Goal: Task Accomplishment & Management: Manage account settings

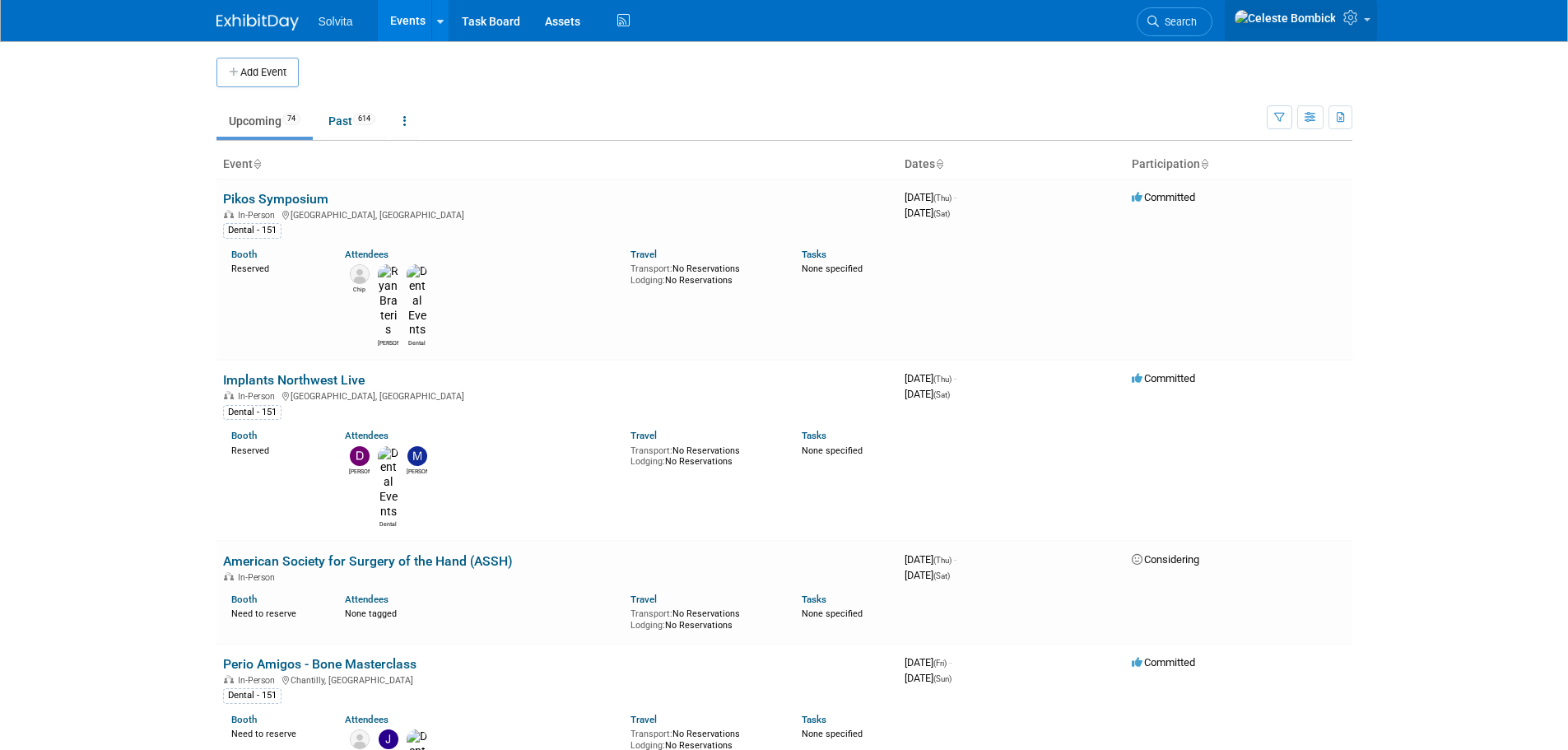
click at [1363, 28] on link at bounding box center [1300, 20] width 152 height 41
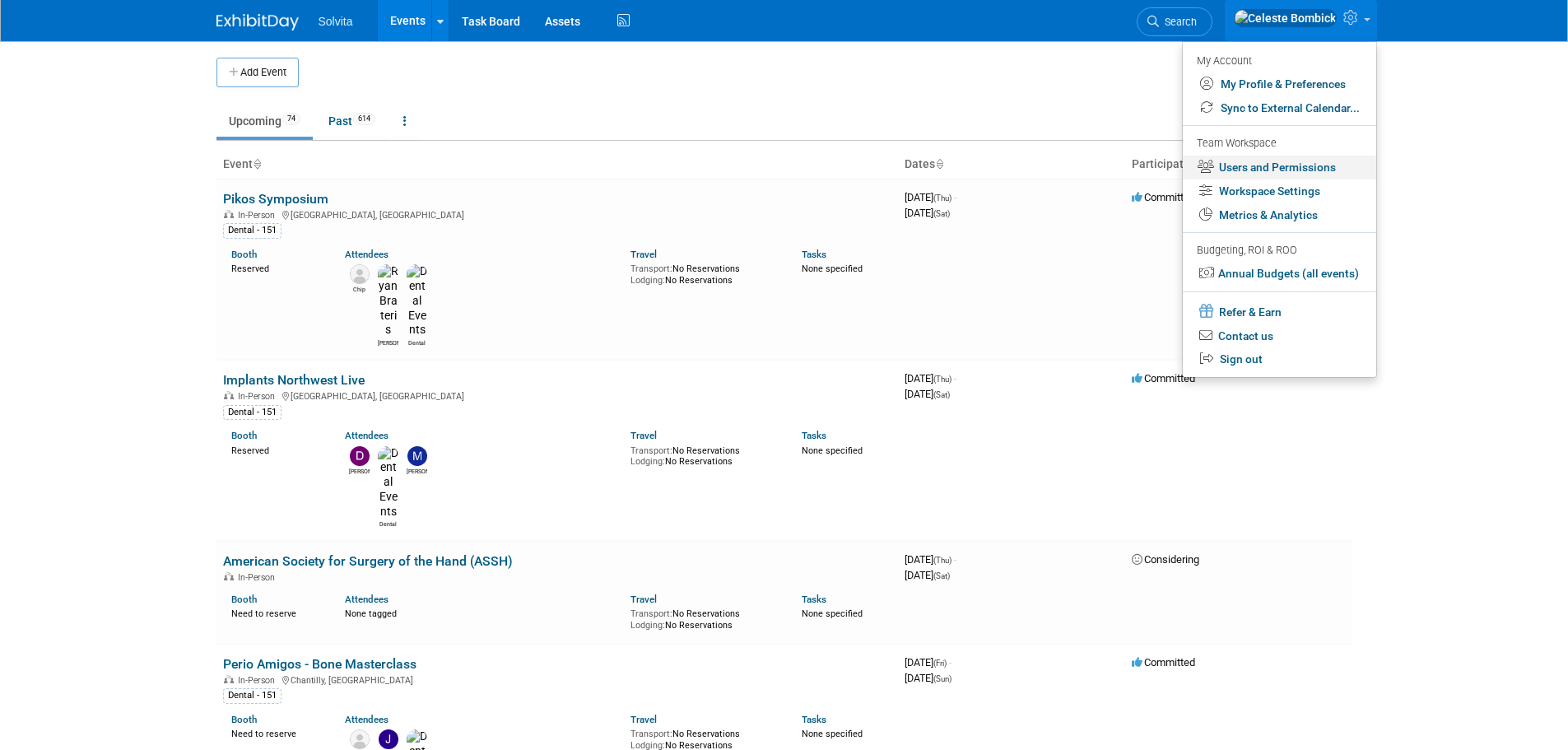
click at [1288, 158] on link "Users and Permissions" at bounding box center [1280, 167] width 194 height 24
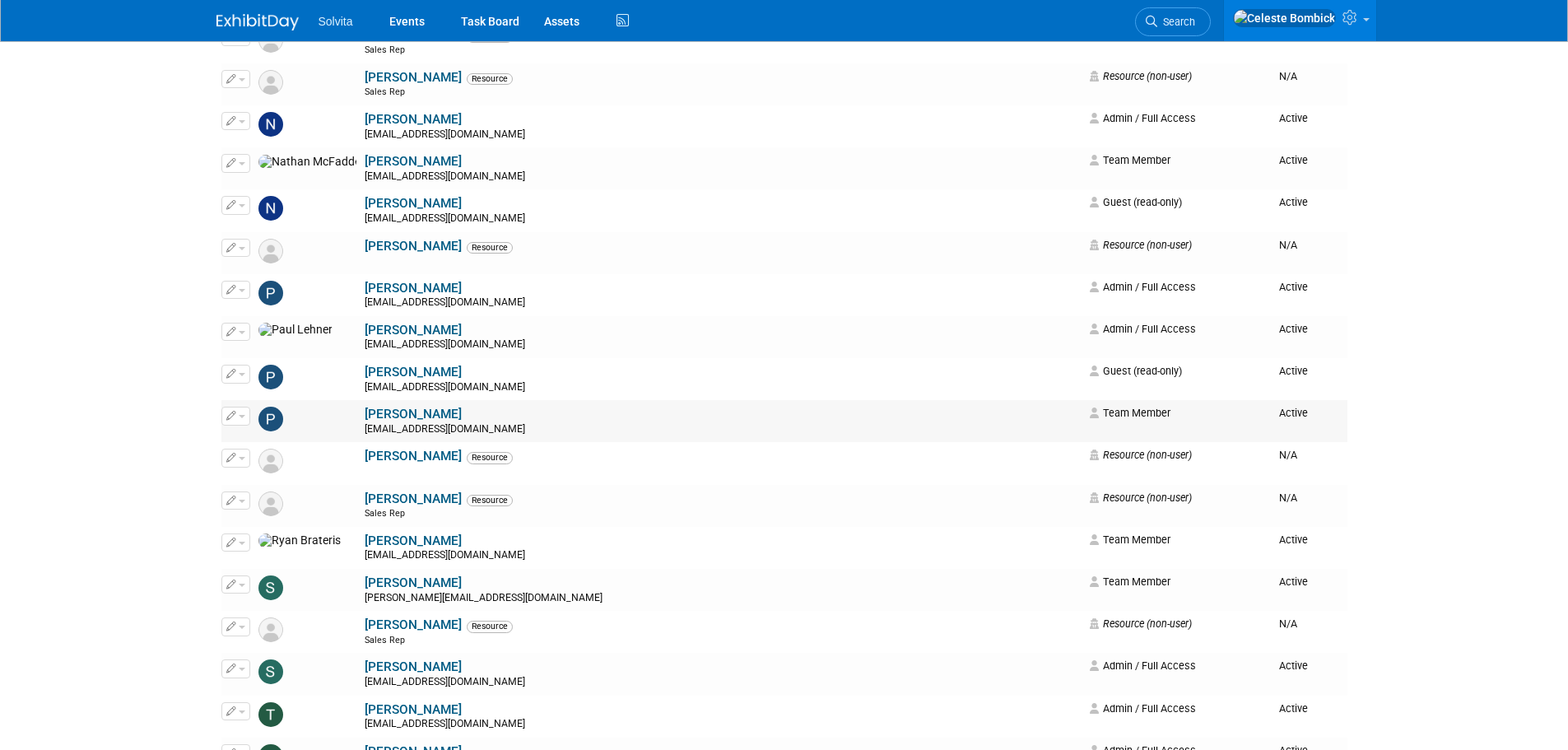
scroll to position [2304, 0]
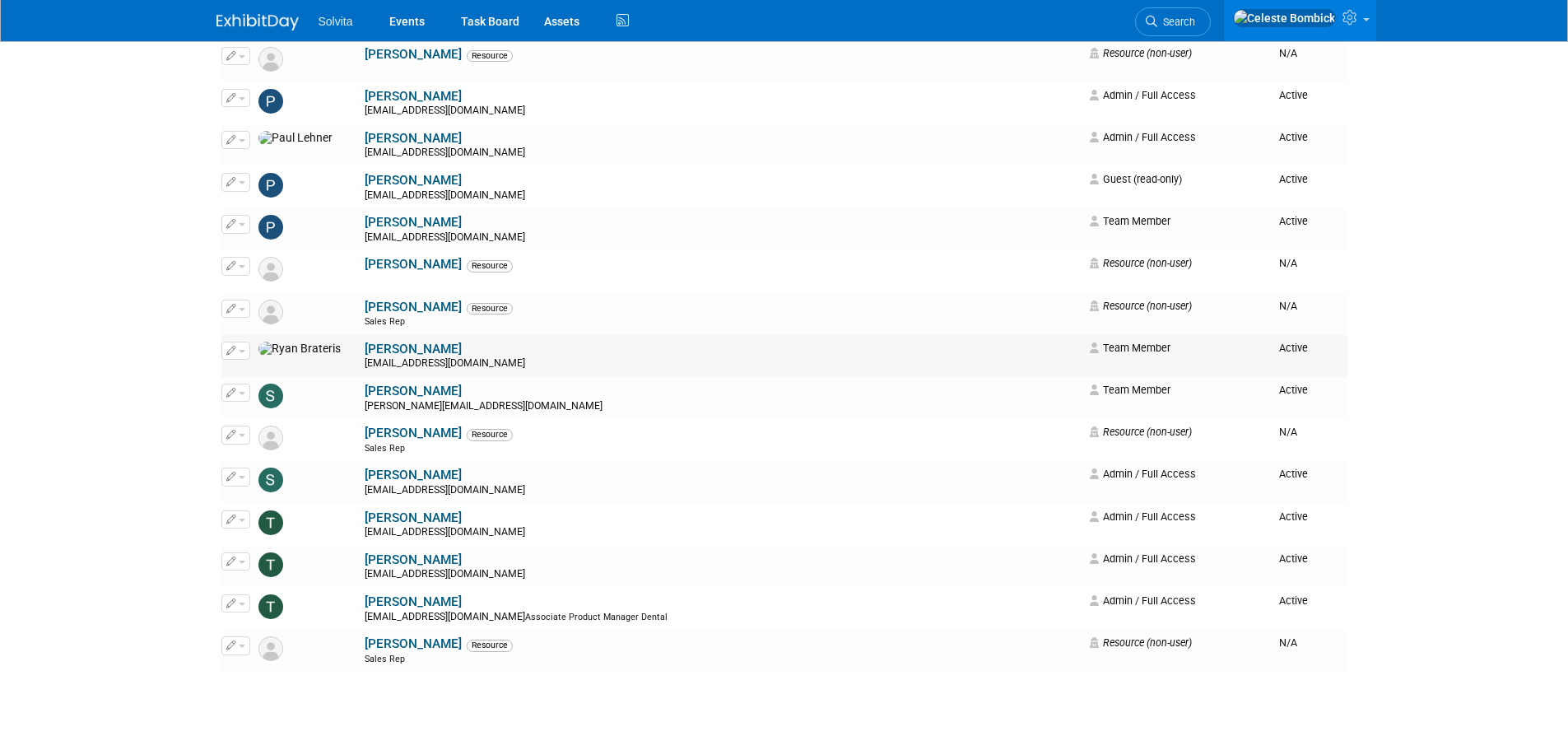
click at [364, 348] on link "[PERSON_NAME]" at bounding box center [412, 348] width 97 height 15
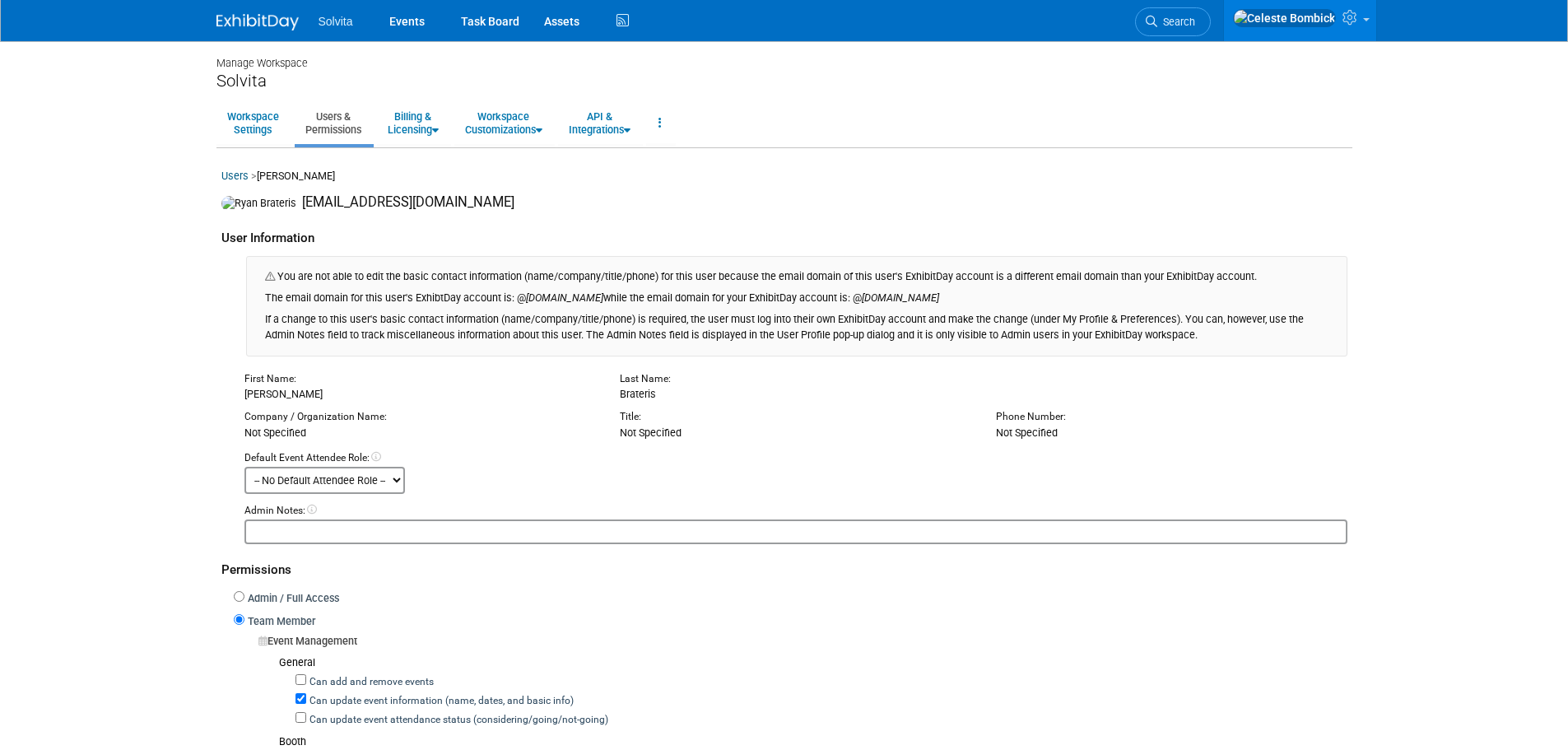
scroll to position [164, 0]
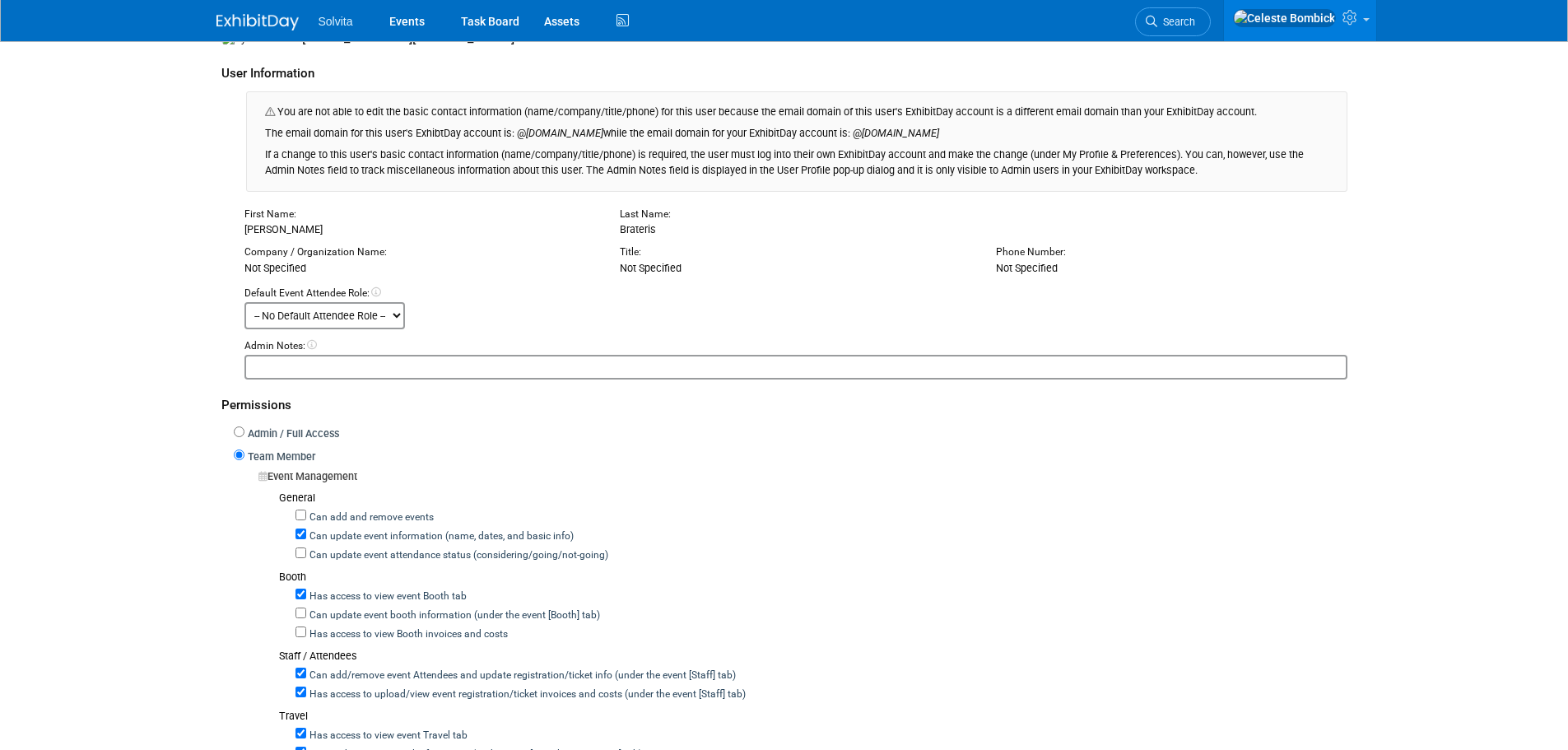
click at [262, 435] on label "Admin / Full Access" at bounding box center [292, 435] width 95 height 16
click at [244, 435] on input "Admin / Full Access" at bounding box center [239, 432] width 11 height 11
radio input "true"
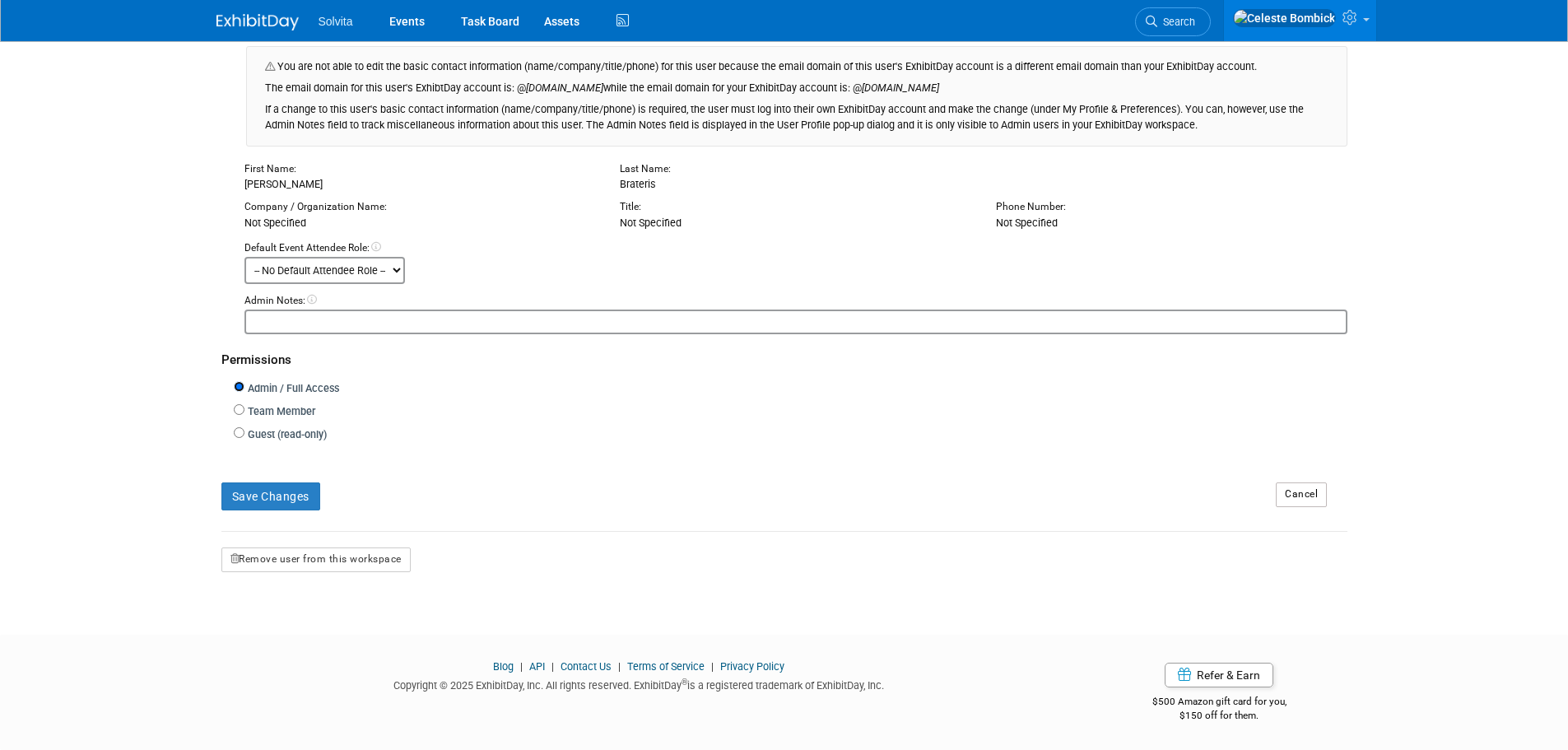
scroll to position [213, 0]
click at [248, 413] on label "Team Member" at bounding box center [280, 412] width 71 height 16
click at [244, 413] on input "Team Member" at bounding box center [239, 410] width 11 height 11
radio input "true"
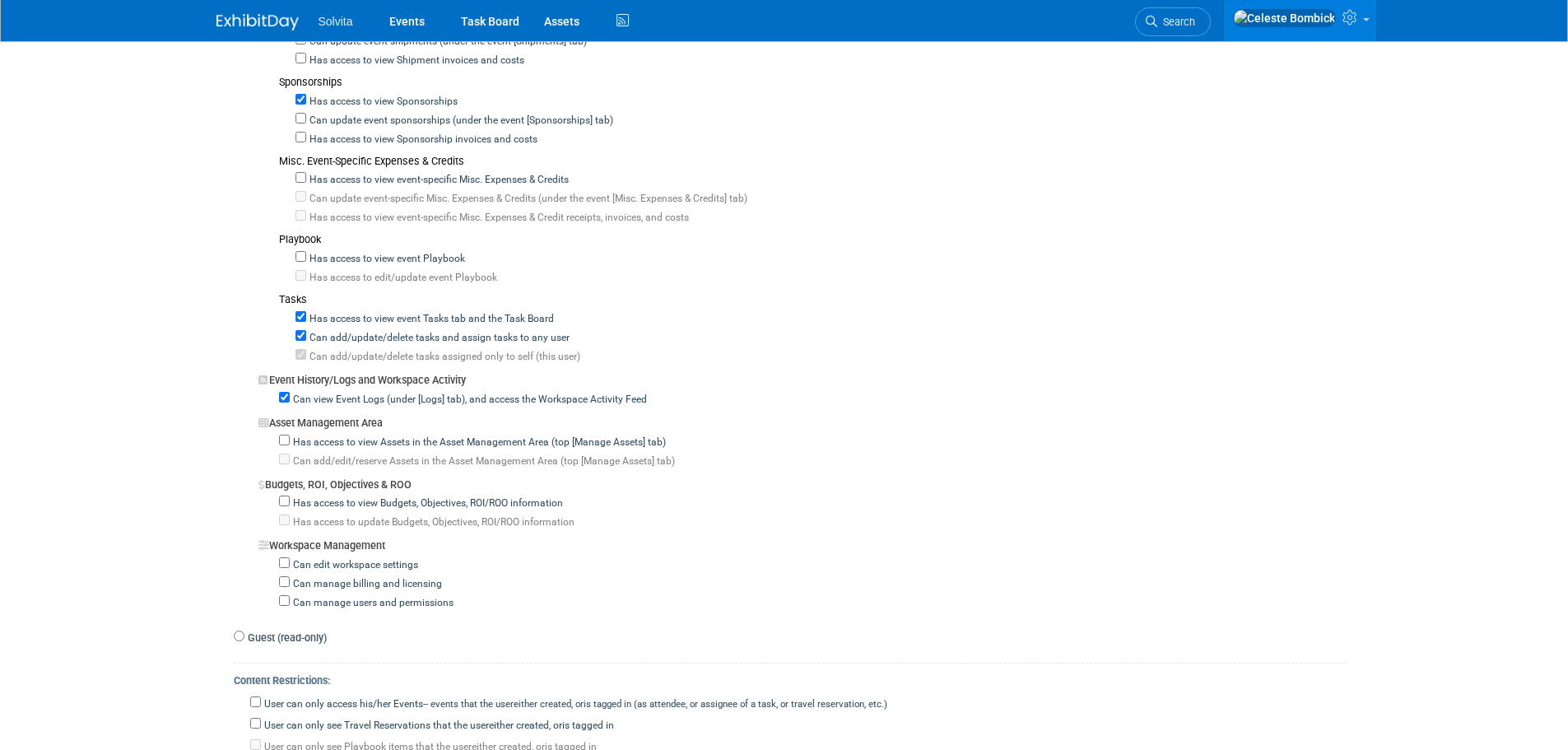
scroll to position [1119, 0]
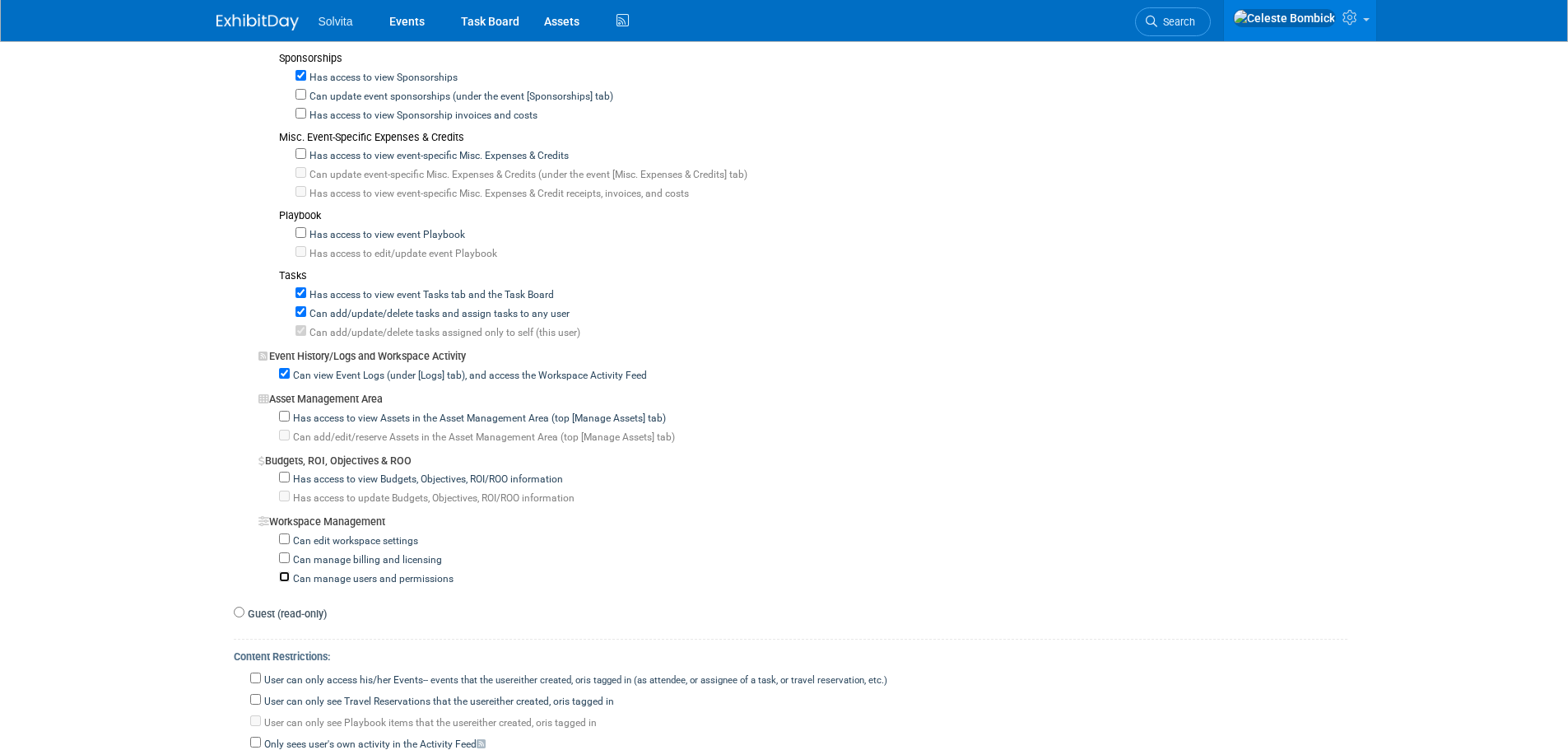
click at [280, 578] on input "Can manage users and permissions" at bounding box center [284, 577] width 11 height 11
checkbox input "true"
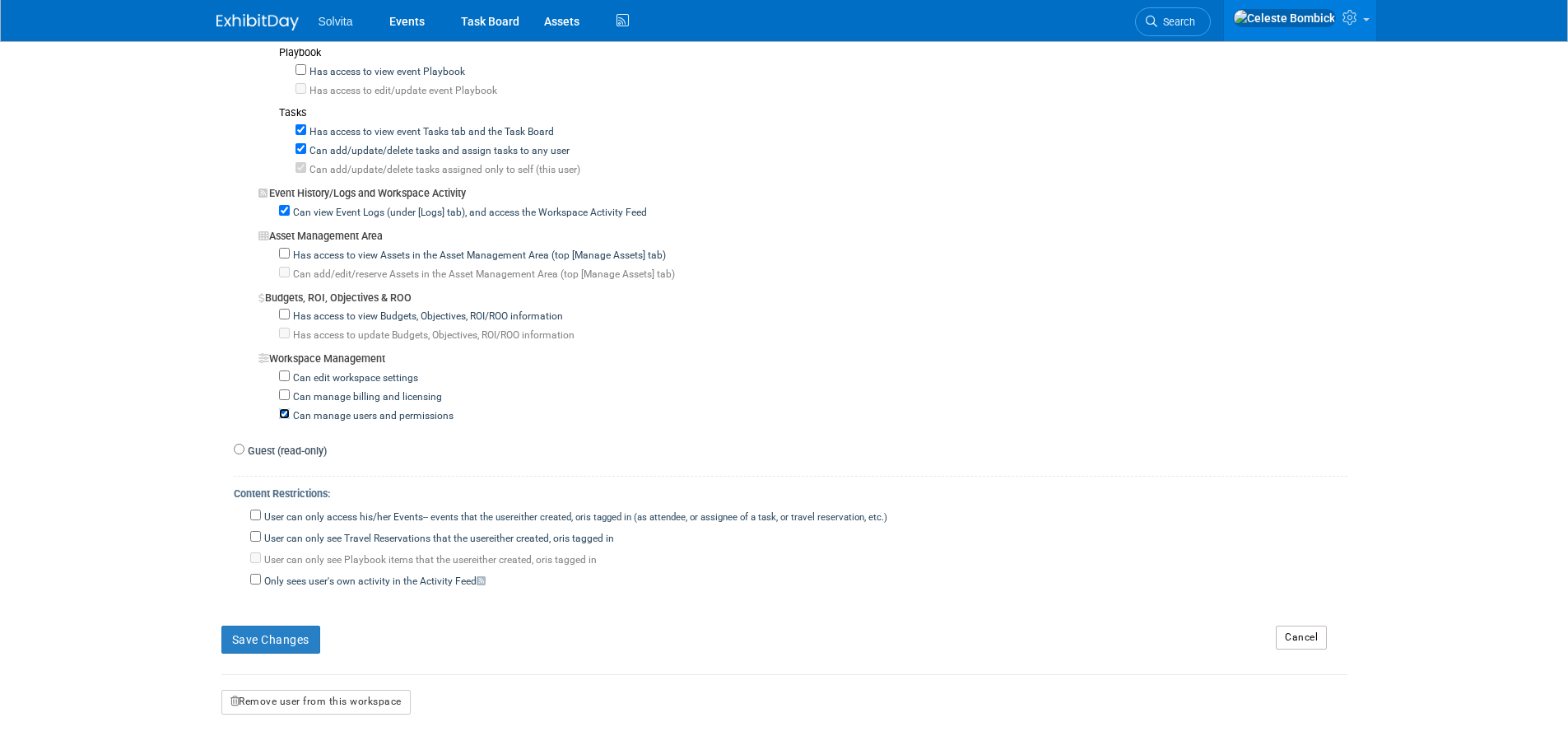
scroll to position [1283, 0]
click at [284, 645] on button "Save Changes" at bounding box center [270, 637] width 99 height 28
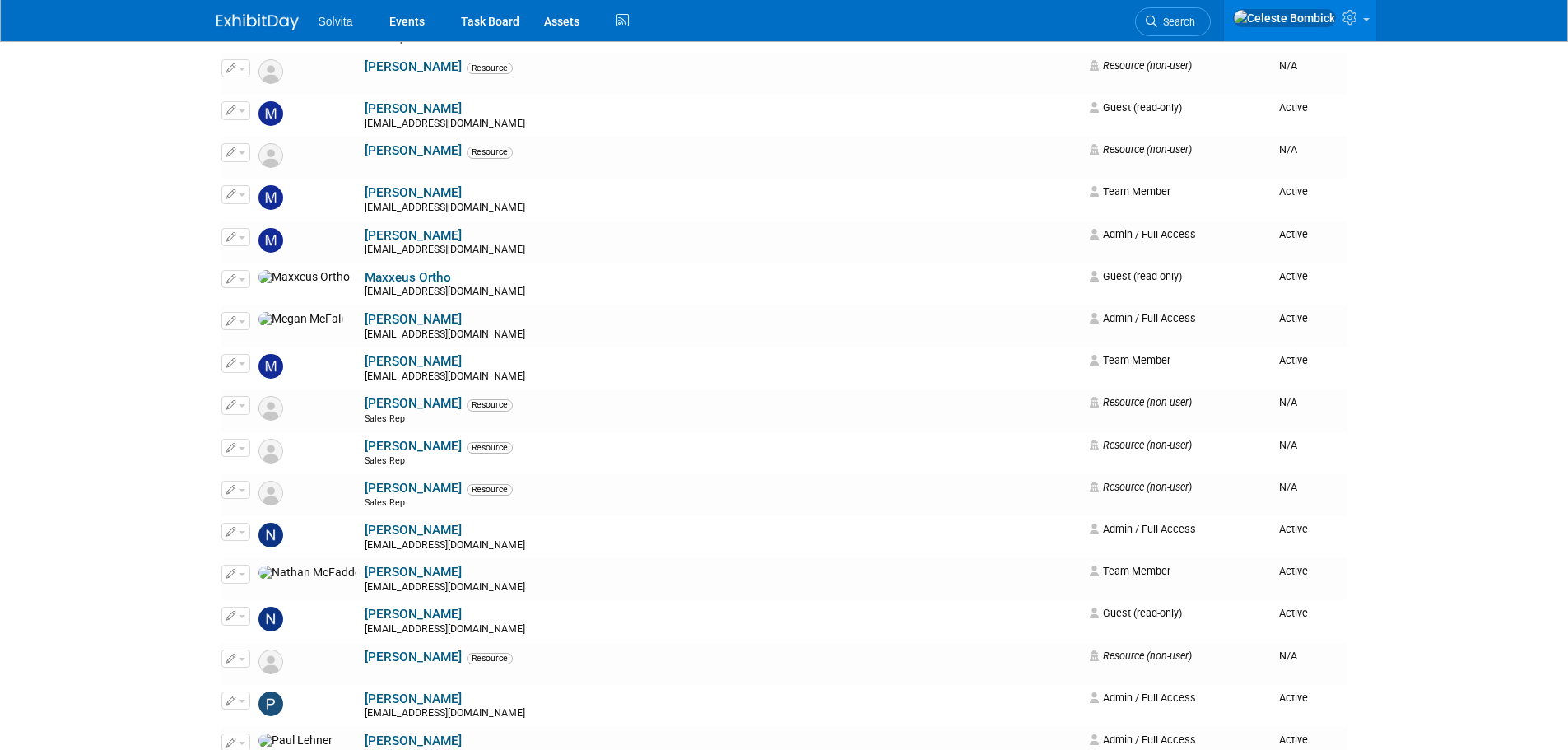
scroll to position [1680, 0]
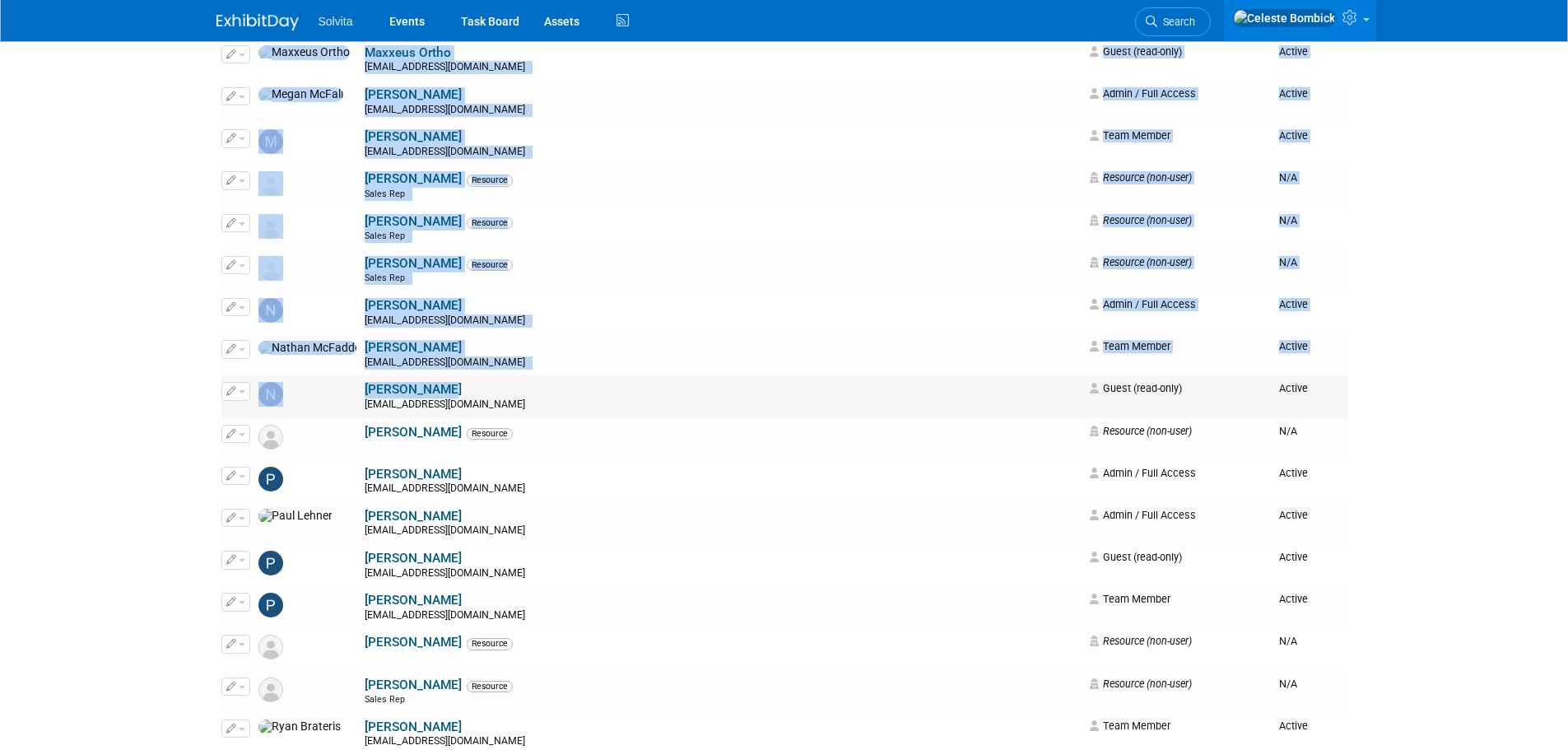
drag, startPoint x: 114, startPoint y: 326, endPoint x: 834, endPoint y: 384, distance: 722.3
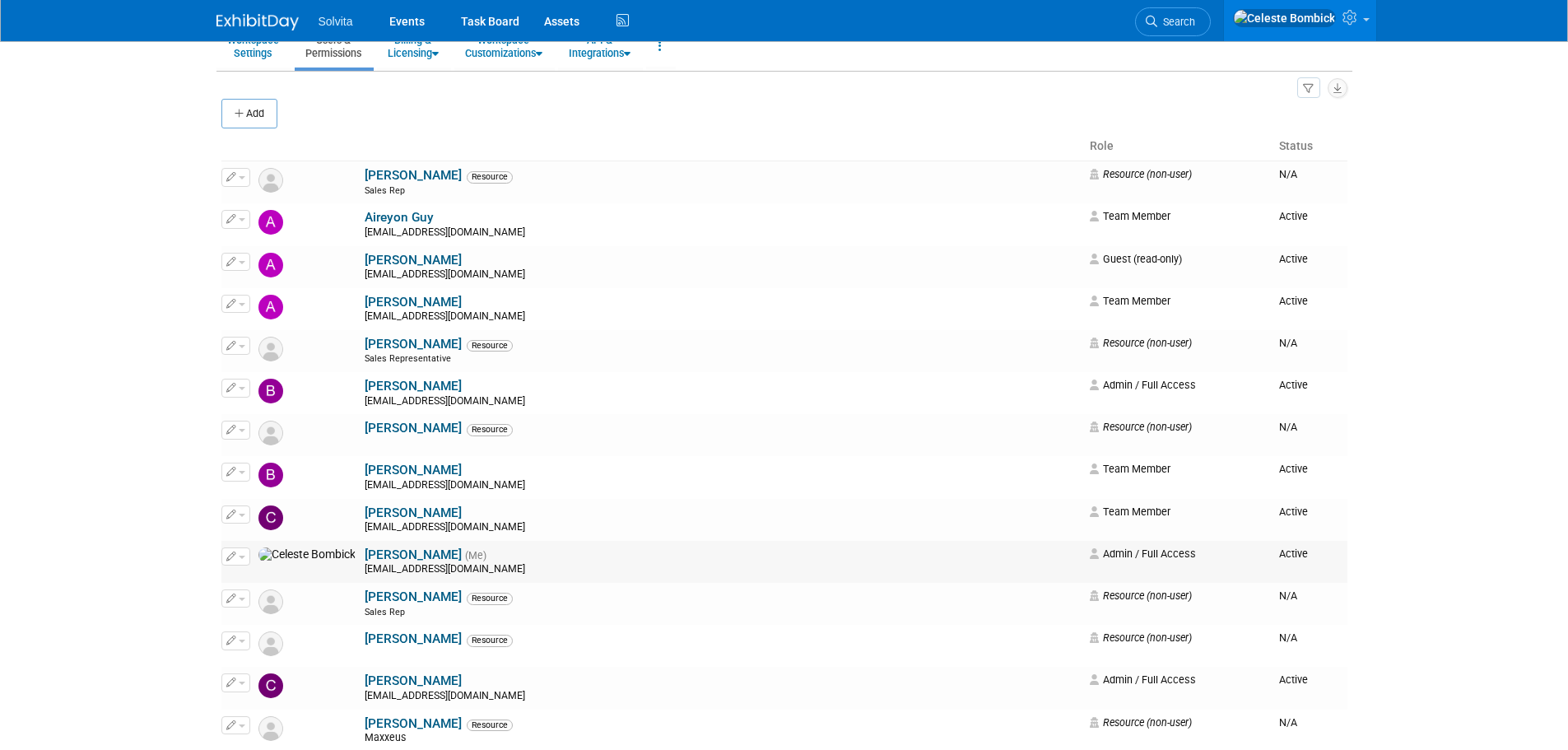
scroll to position [0, 0]
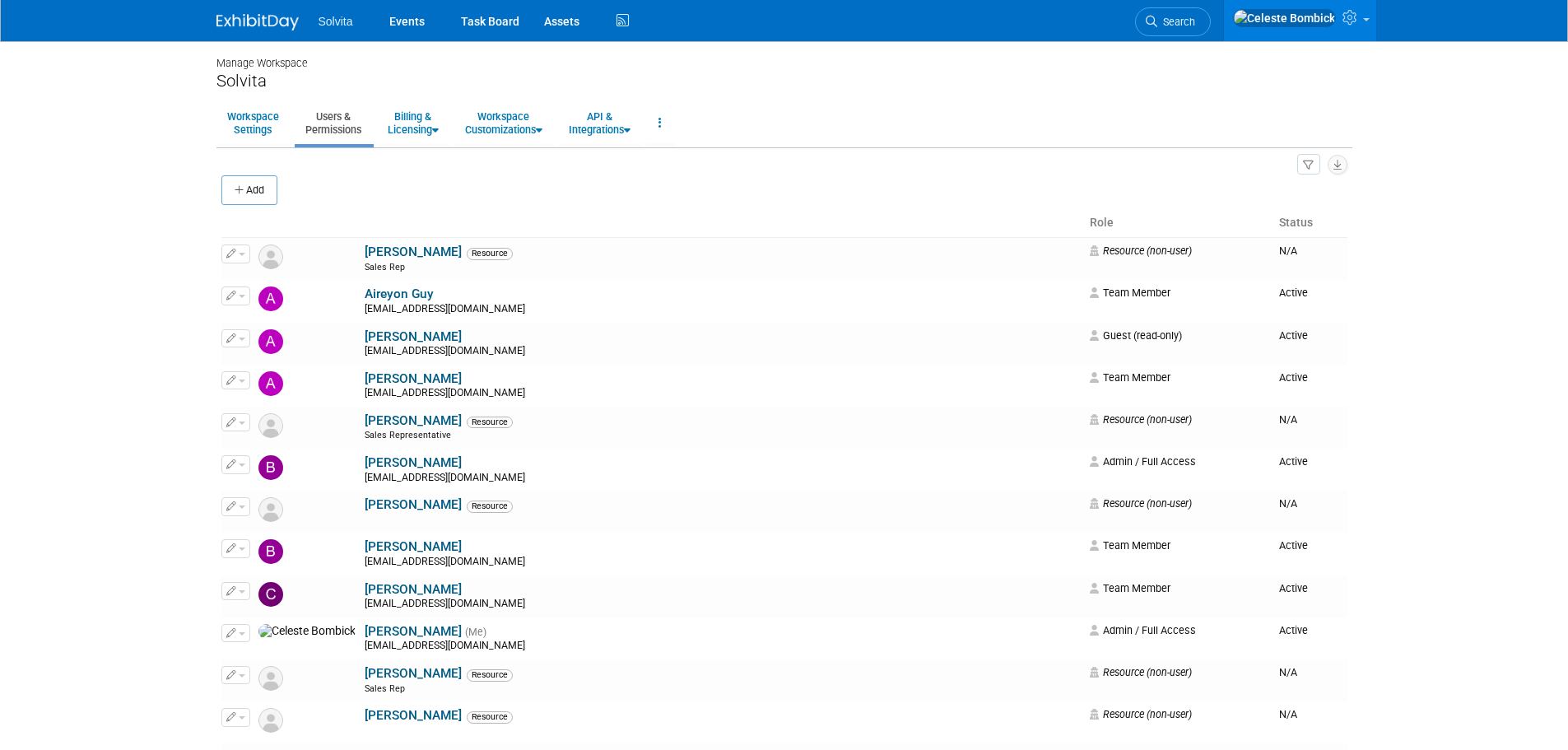
click at [244, 20] on img at bounding box center [258, 22] width 83 height 17
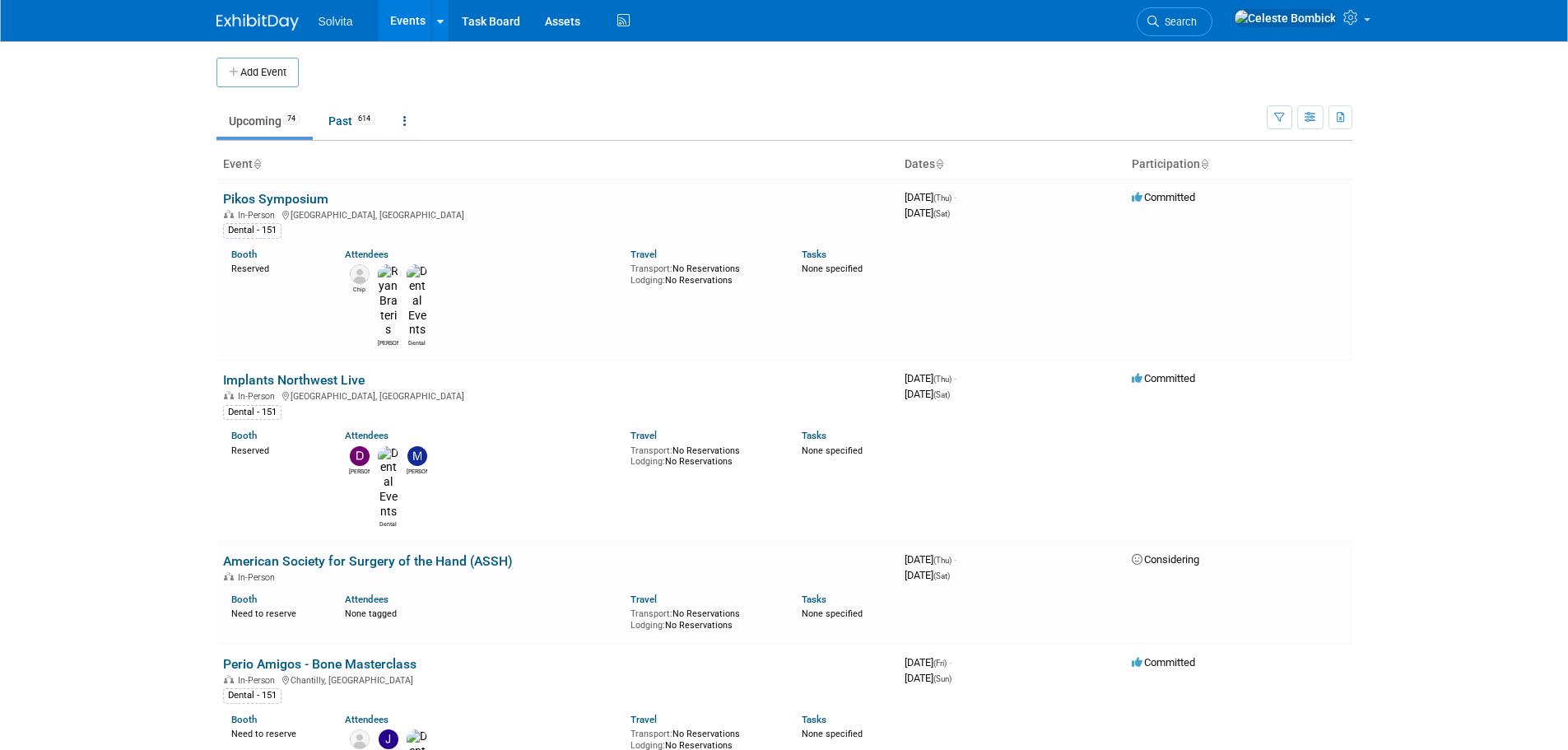
click at [142, 228] on body "Solvita Events Add Event Bulk Upload Events Shareable Event Boards Recently Vie…" at bounding box center [784, 375] width 1568 height 750
click at [1365, 9] on link at bounding box center [1300, 20] width 152 height 41
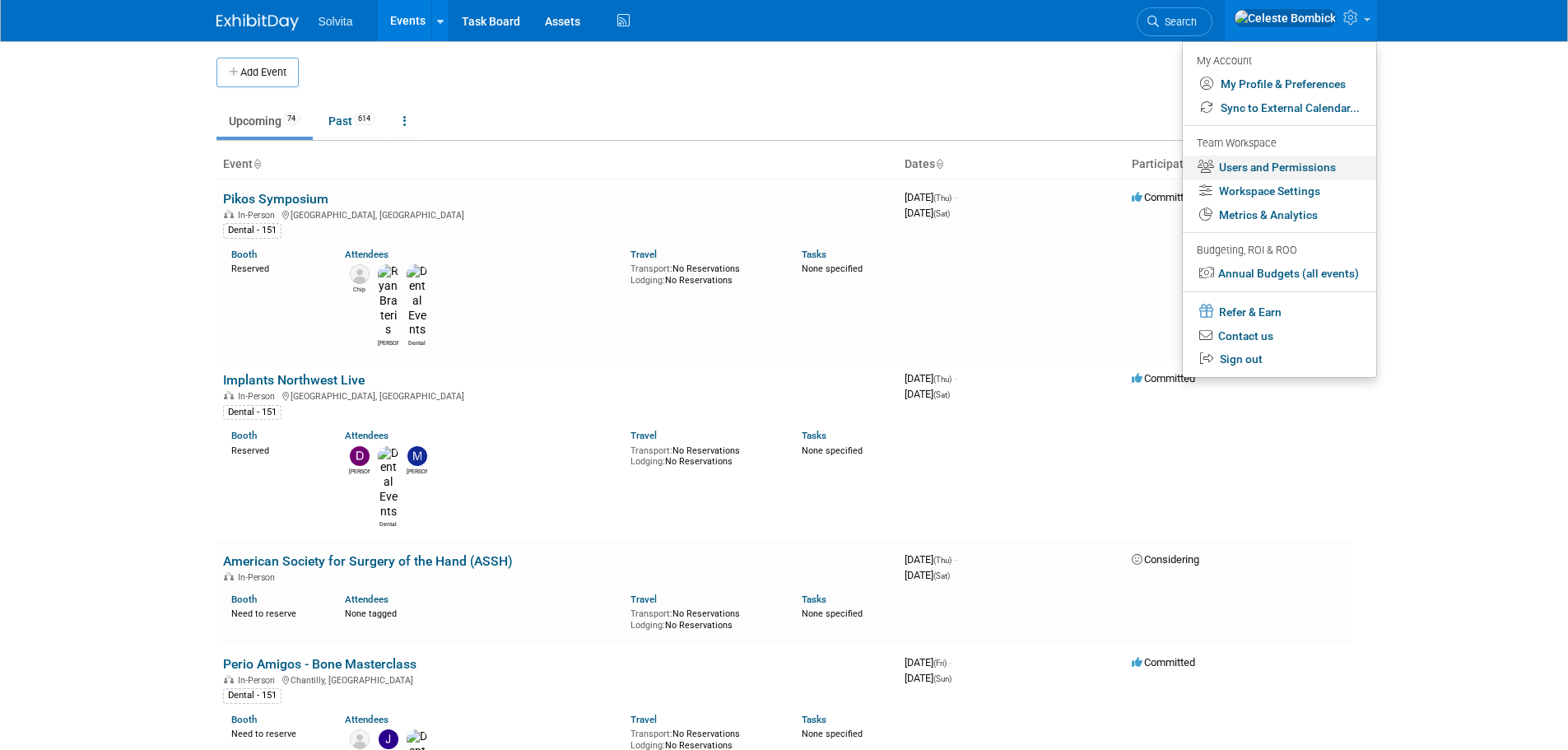
drag, startPoint x: 1248, startPoint y: 172, endPoint x: 1255, endPoint y: 179, distance: 9.9
click at [1248, 172] on link "Users and Permissions" at bounding box center [1280, 167] width 194 height 24
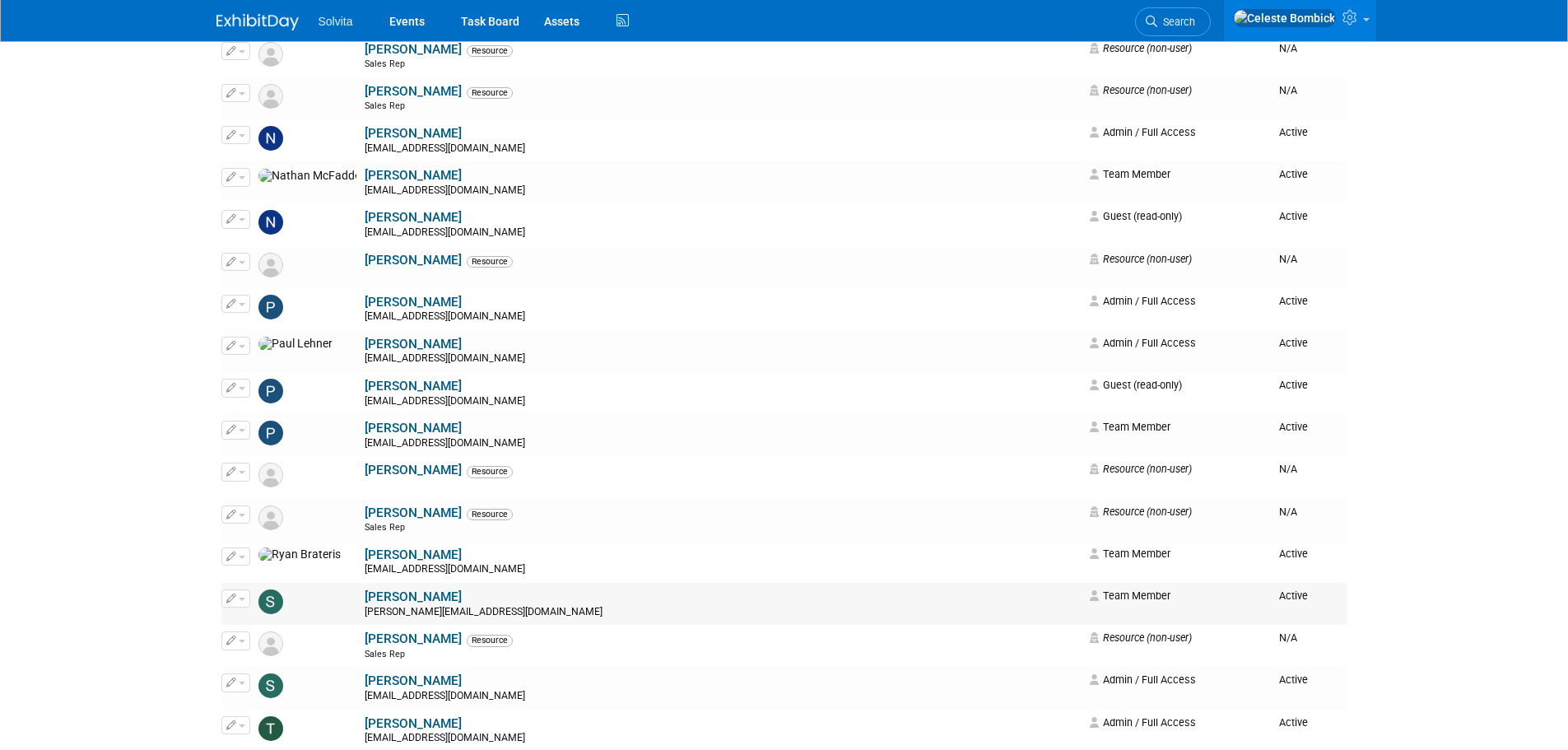
scroll to position [2140, 0]
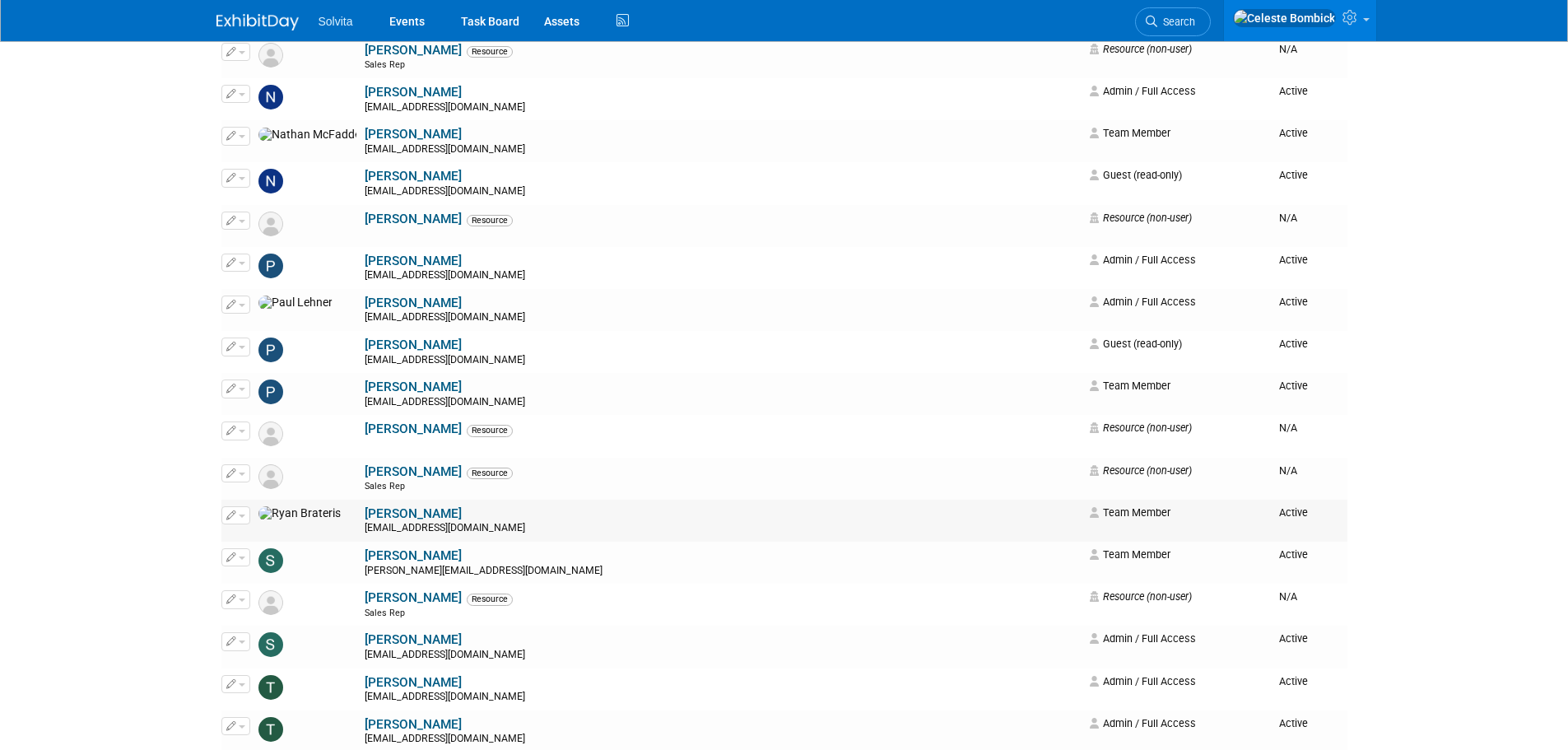
click at [364, 515] on link "[PERSON_NAME]" at bounding box center [412, 514] width 97 height 15
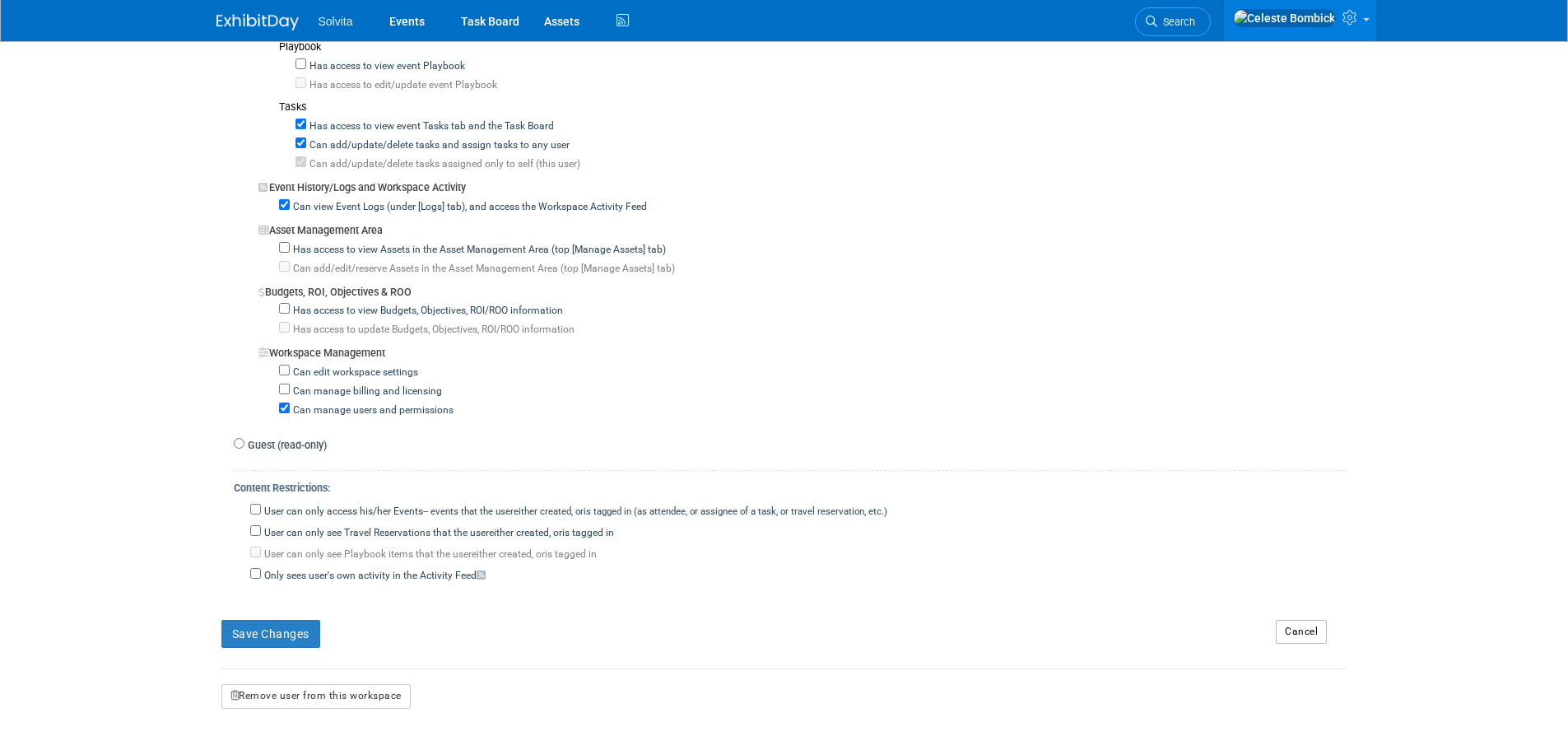
scroll to position [1234, 0]
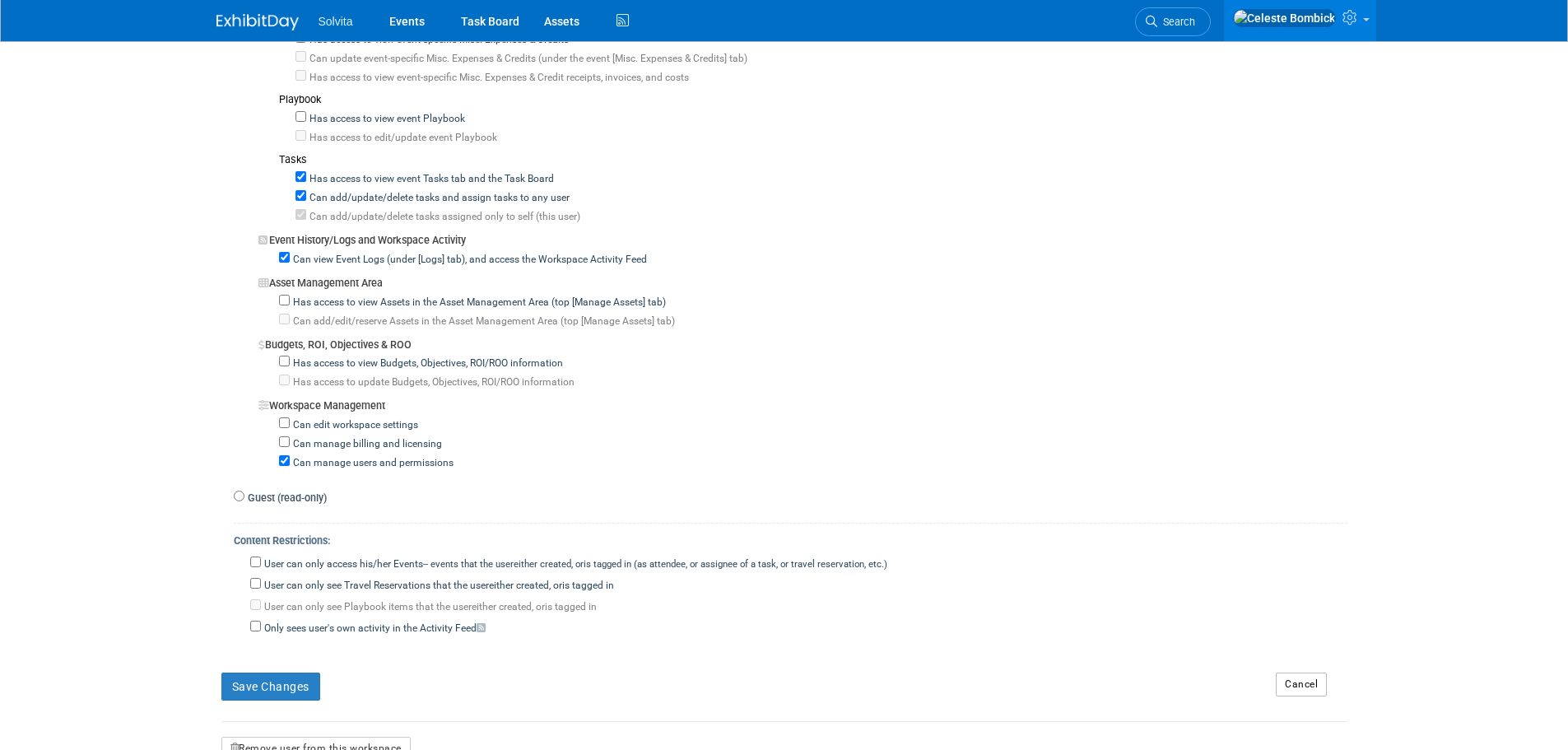
click at [465, 469] on div "Can manage users and permissions" at bounding box center [813, 460] width 1068 height 19
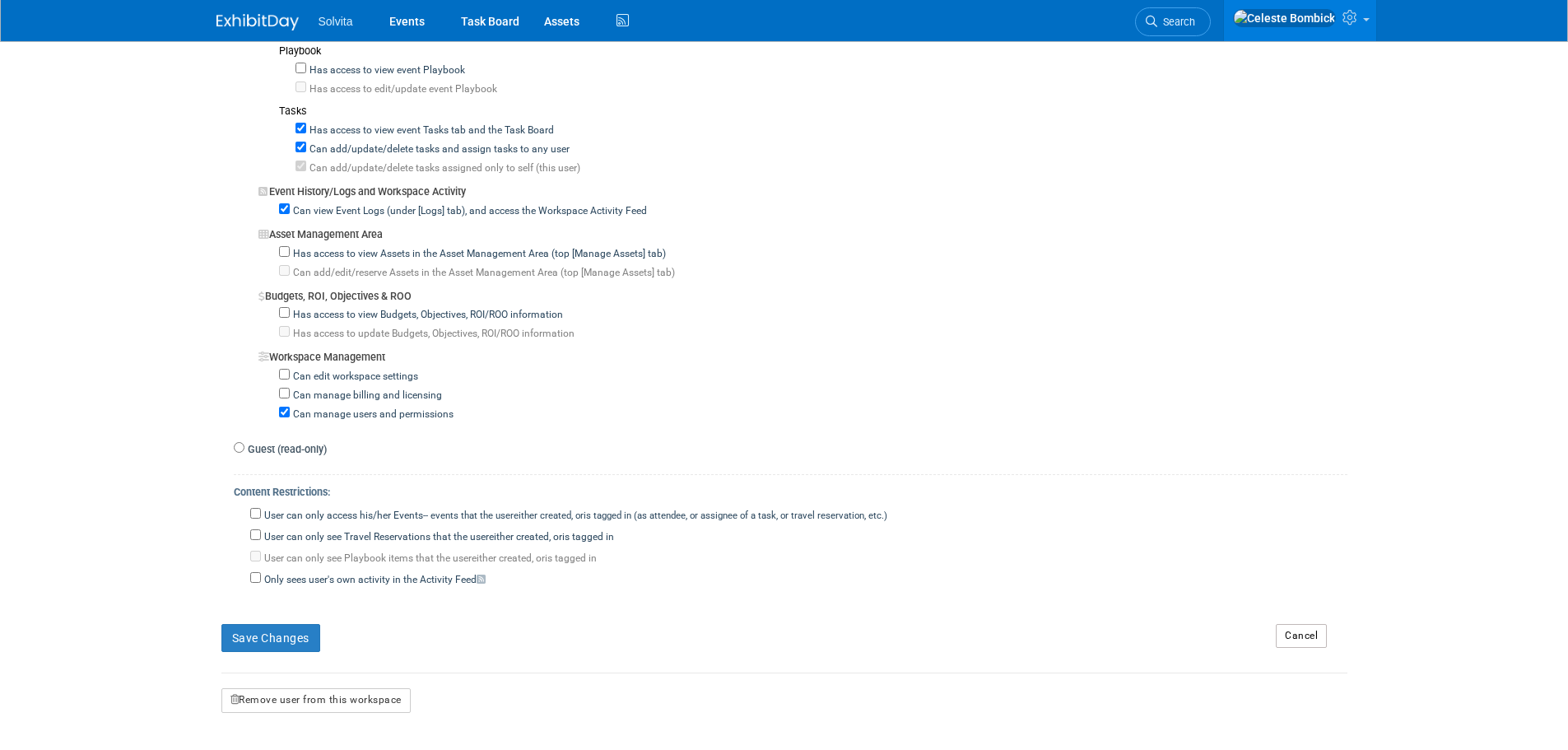
scroll to position [1317, 0]
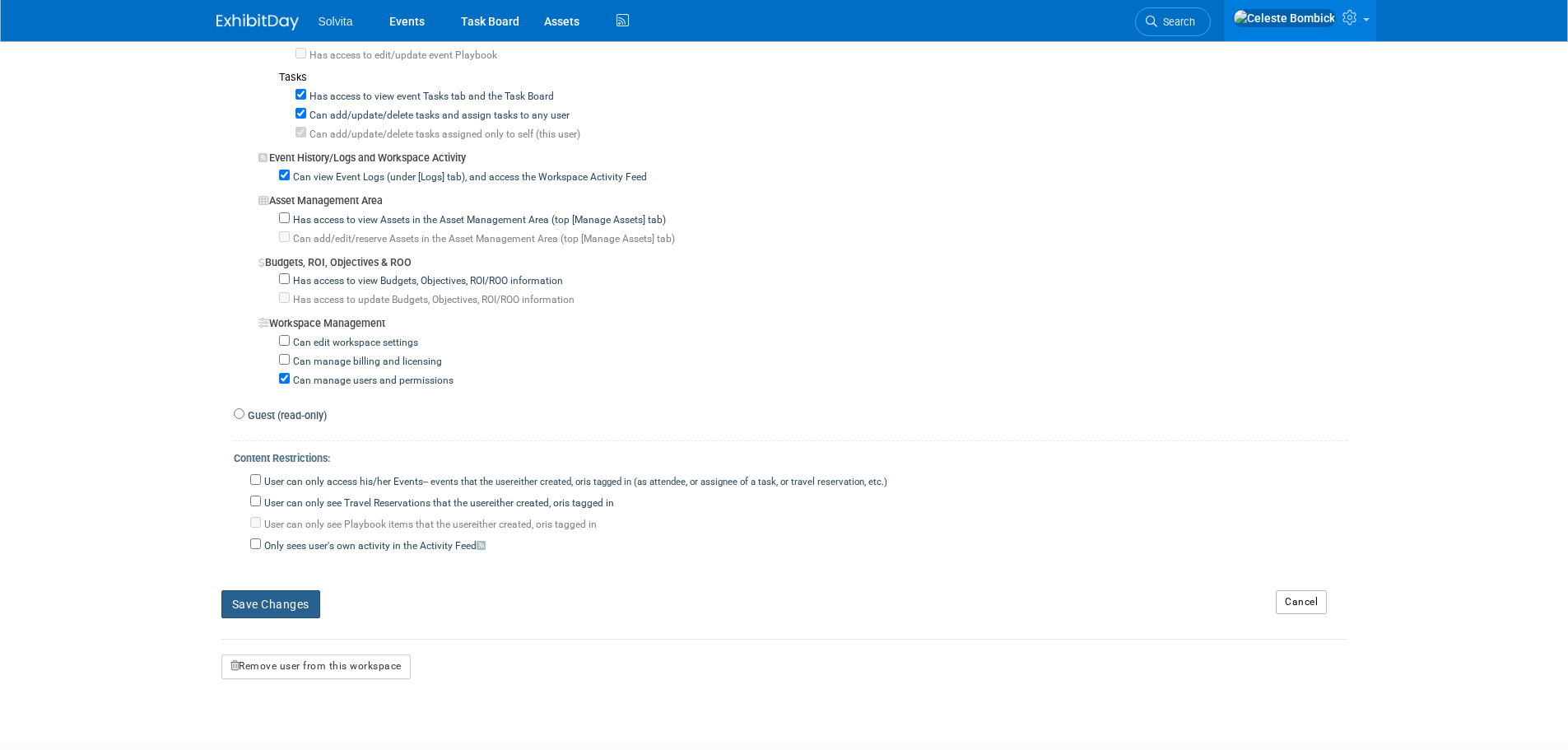
click at [259, 607] on button "Save Changes" at bounding box center [270, 603] width 99 height 28
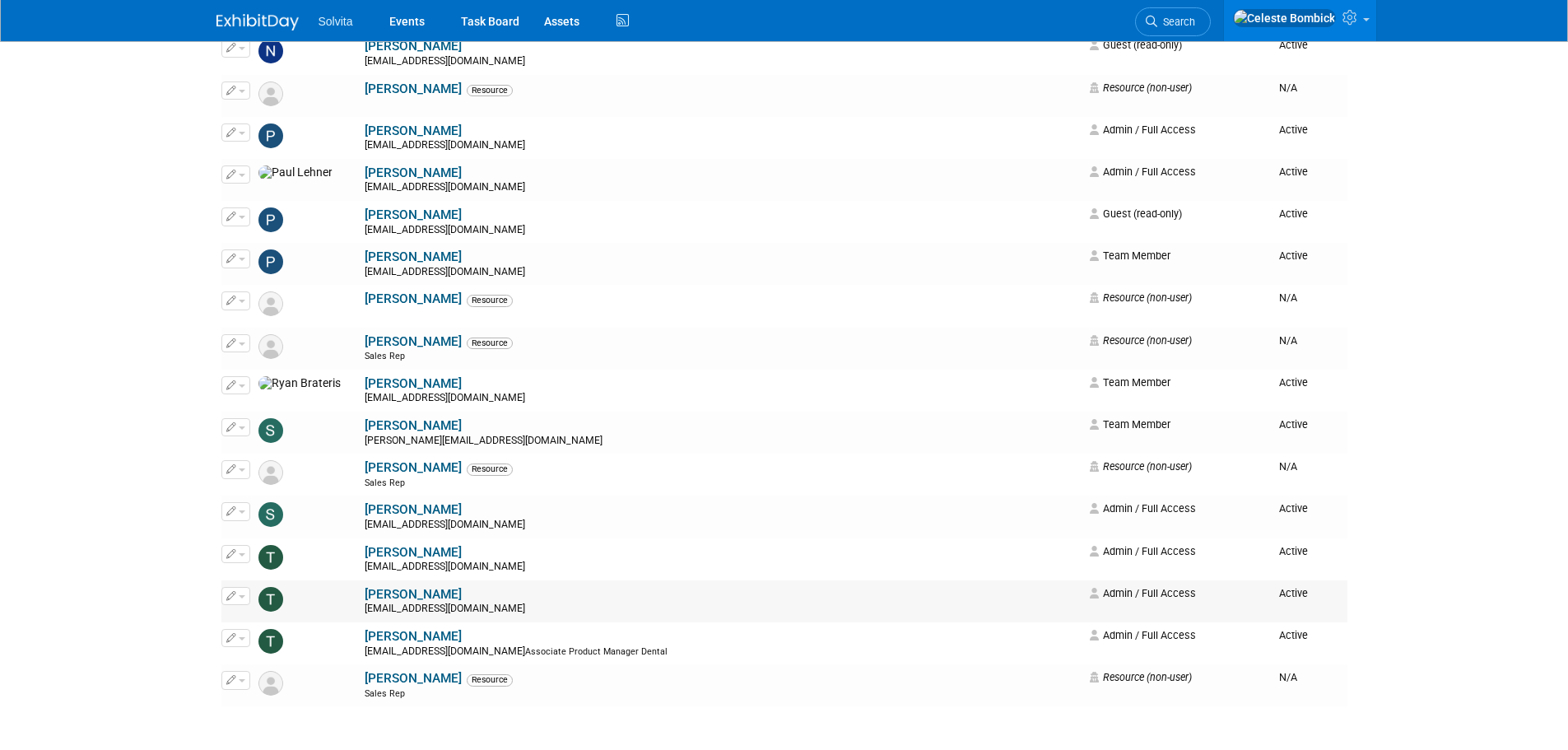
scroll to position [2255, 0]
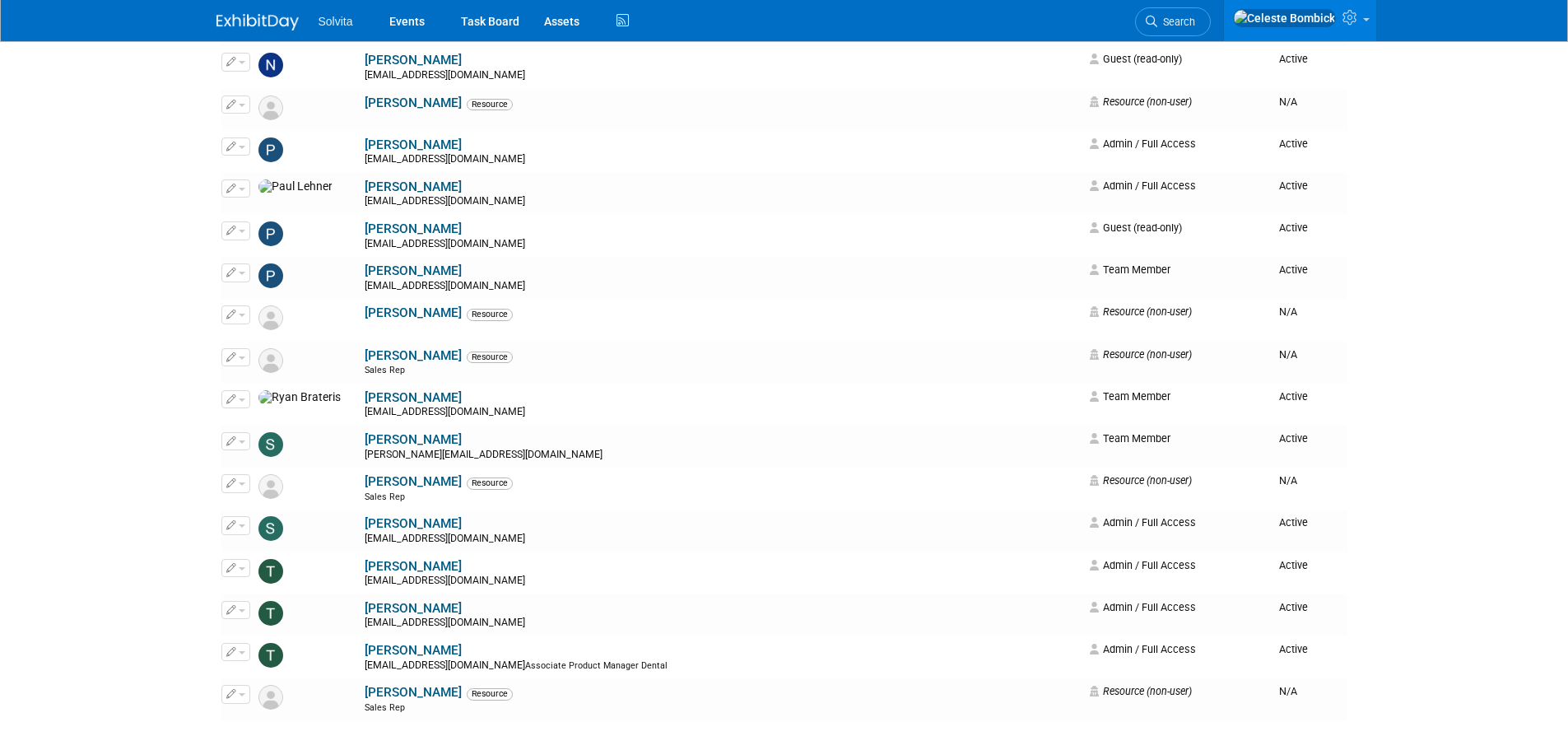
click at [364, 392] on link "[PERSON_NAME]" at bounding box center [412, 397] width 97 height 15
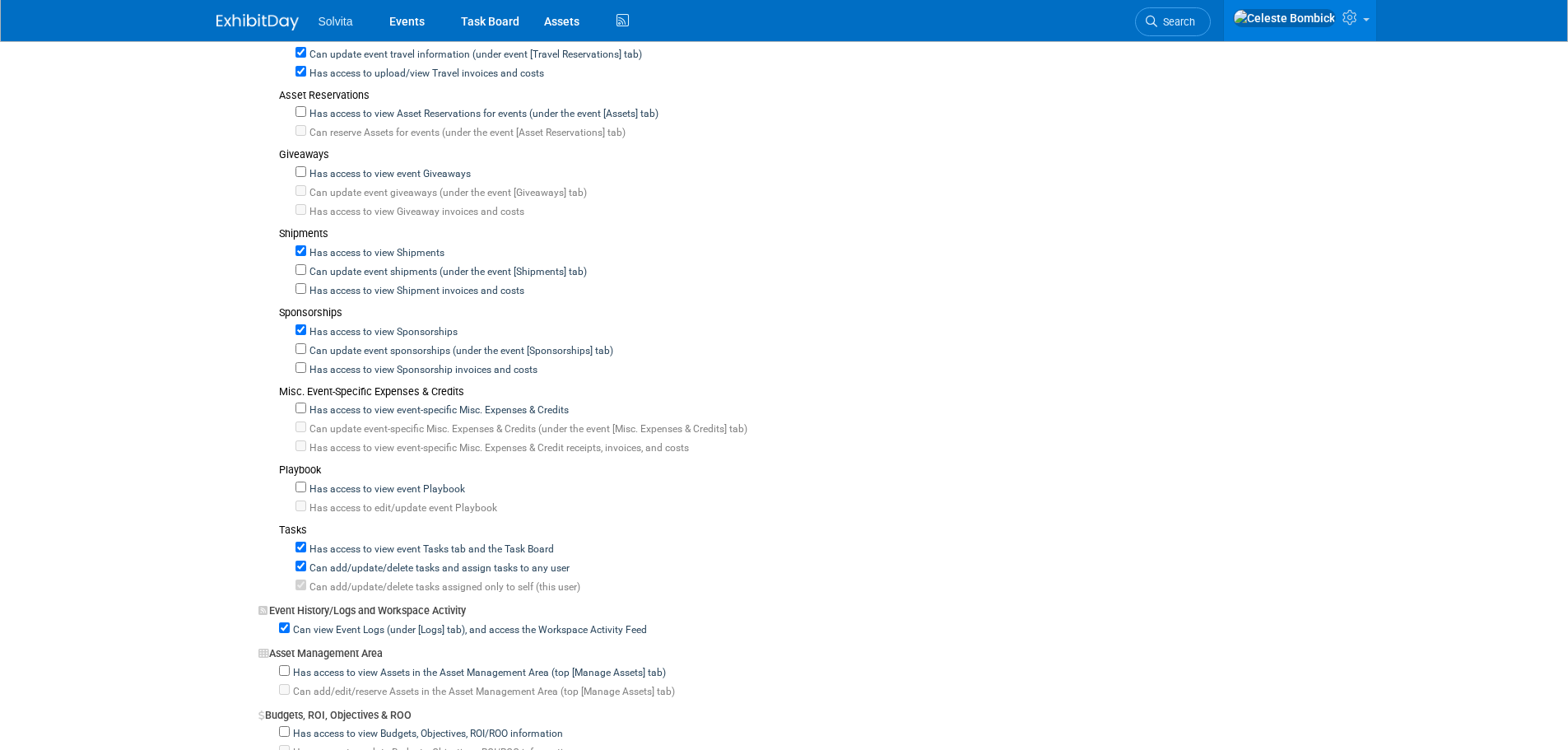
scroll to position [906, 0]
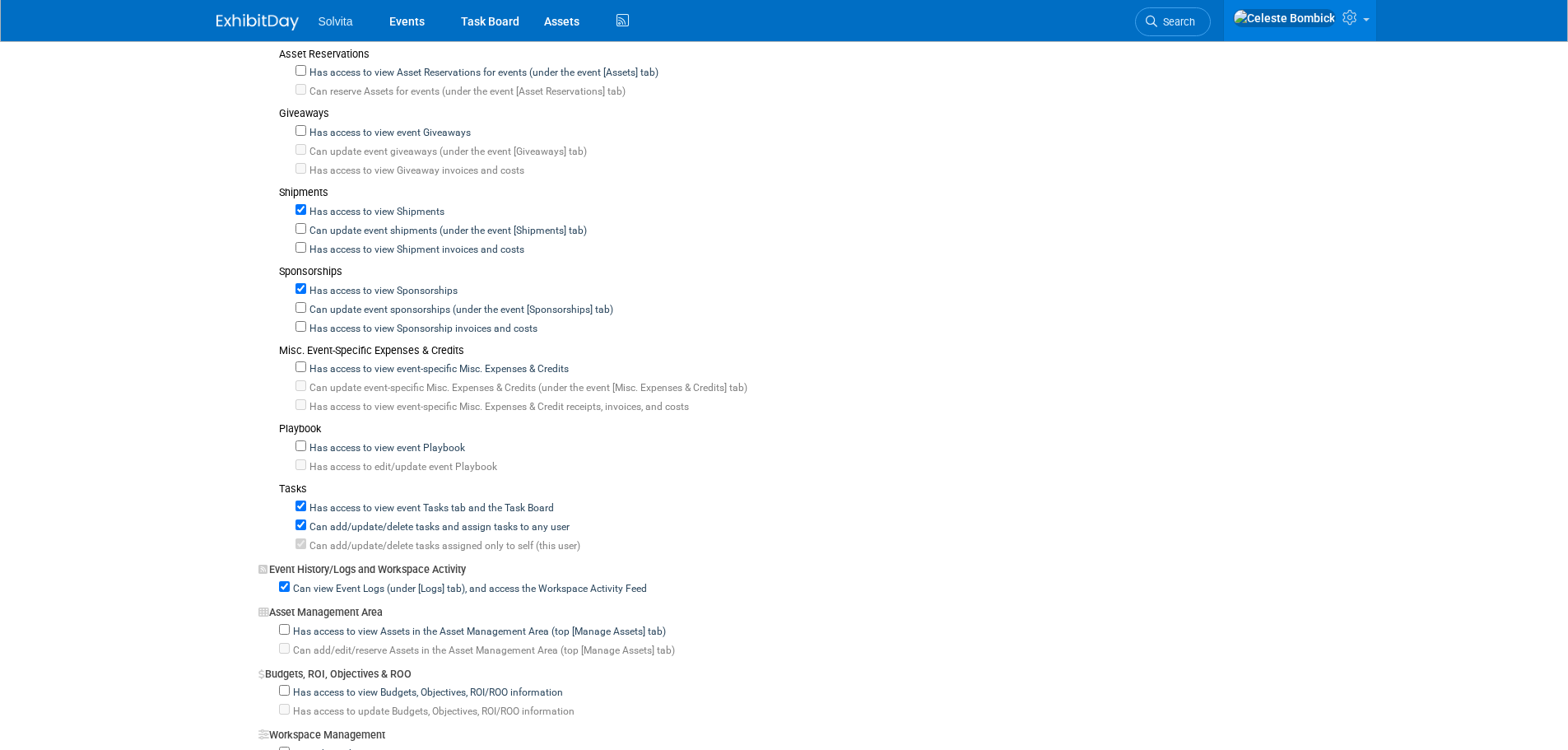
click at [217, 468] on div "Users > Ryan Brateris rbrateris@regenetix.com User Information You are not able…" at bounding box center [785, 177] width 1136 height 1828
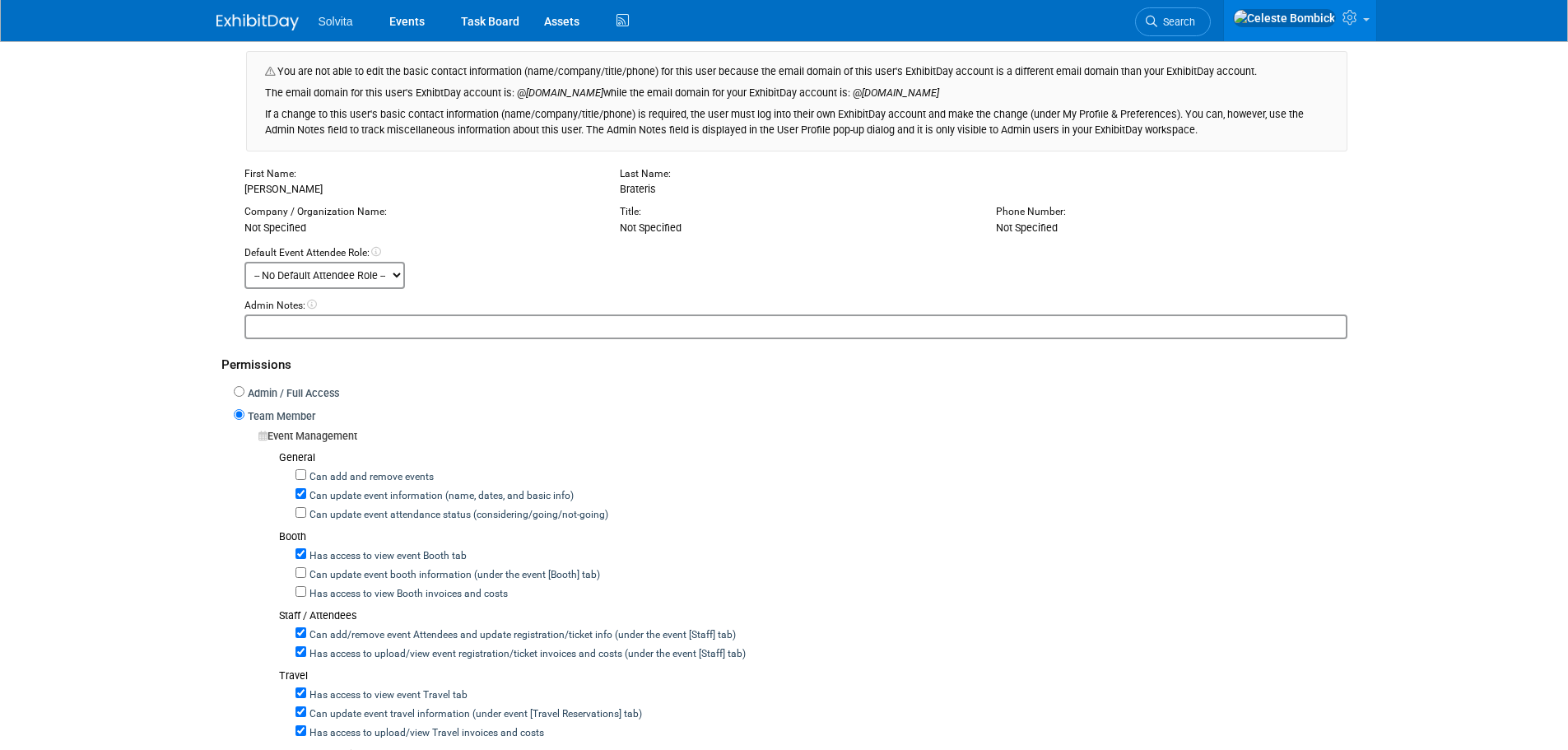
scroll to position [164, 0]
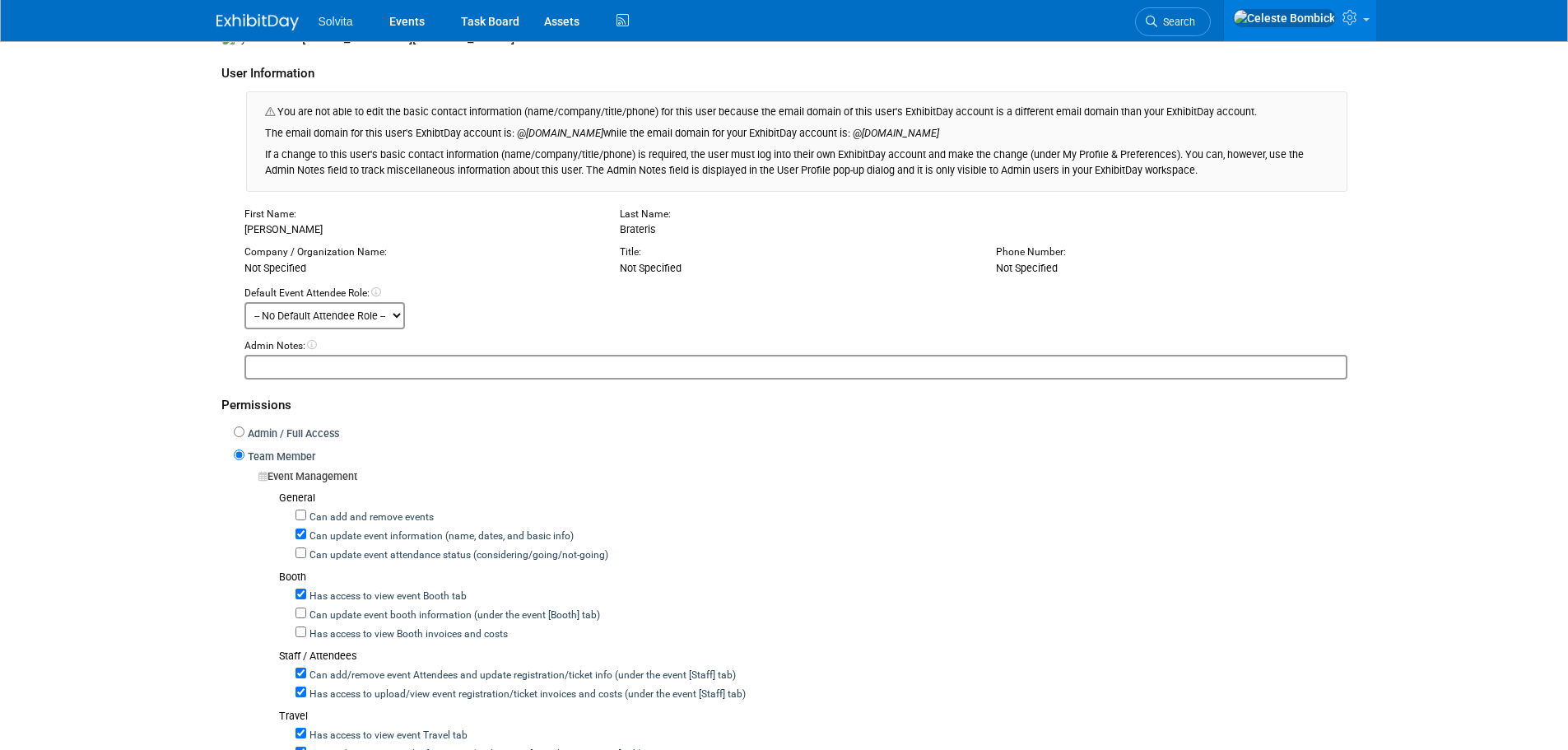
drag, startPoint x: 611, startPoint y: 235, endPoint x: 1122, endPoint y: 275, distance: 512.6
click at [1122, 275] on div "First Name: Ryan Last Name: Brateris Company / Organization Name: Not Specified…" at bounding box center [784, 293] width 1126 height 174
click at [900, 267] on div "Title: Not Specified" at bounding box center [795, 260] width 376 height 31
drag, startPoint x: 1108, startPoint y: 266, endPoint x: 246, endPoint y: 217, distance: 863.4
click at [246, 217] on div "First Name: Ryan Last Name: Brateris Company / Organization Name: Not Specified…" at bounding box center [784, 293] width 1126 height 174
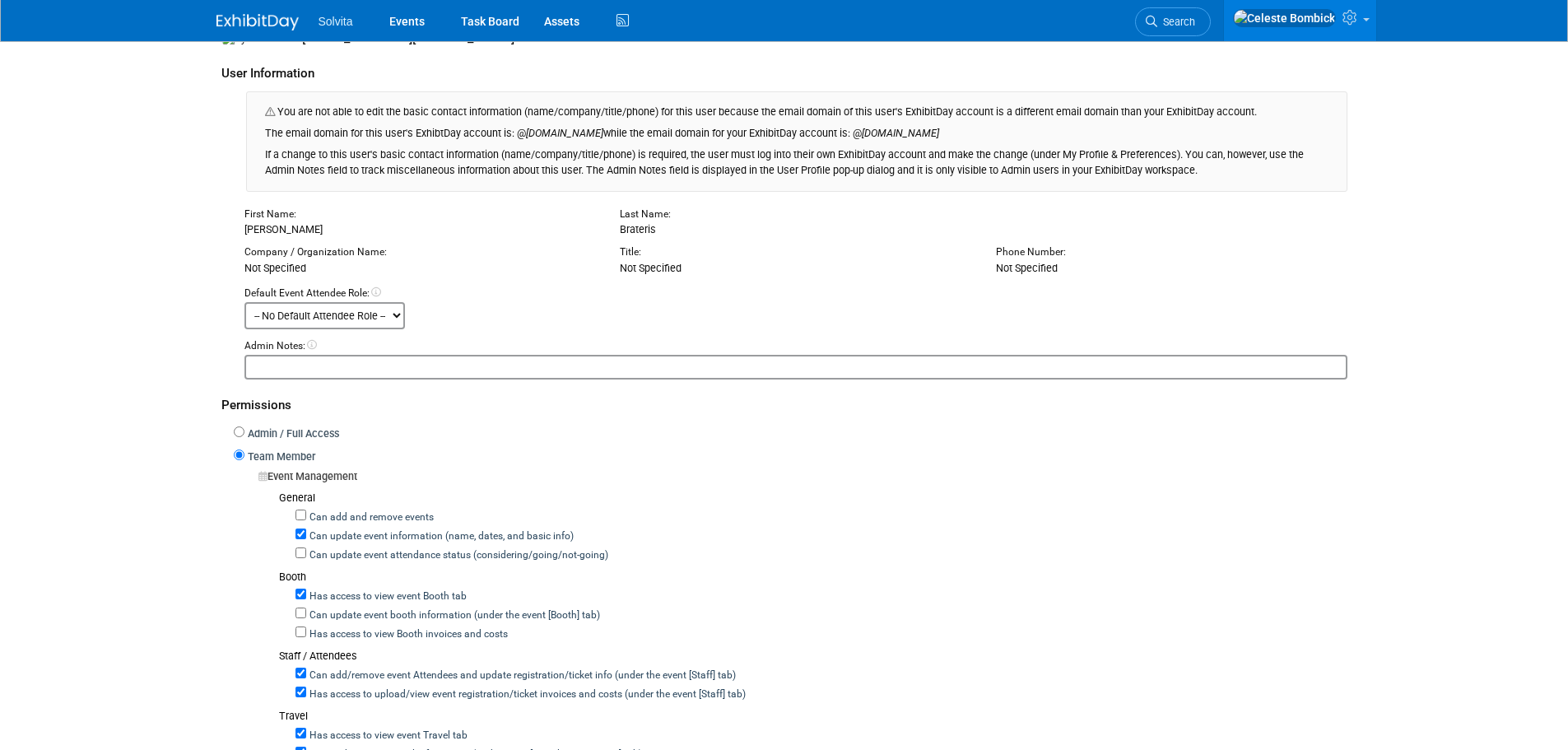
click at [250, 219] on div "First Name:" at bounding box center [420, 214] width 351 height 15
click at [260, 238] on div "First Name: Ryan" at bounding box center [420, 222] width 376 height 31
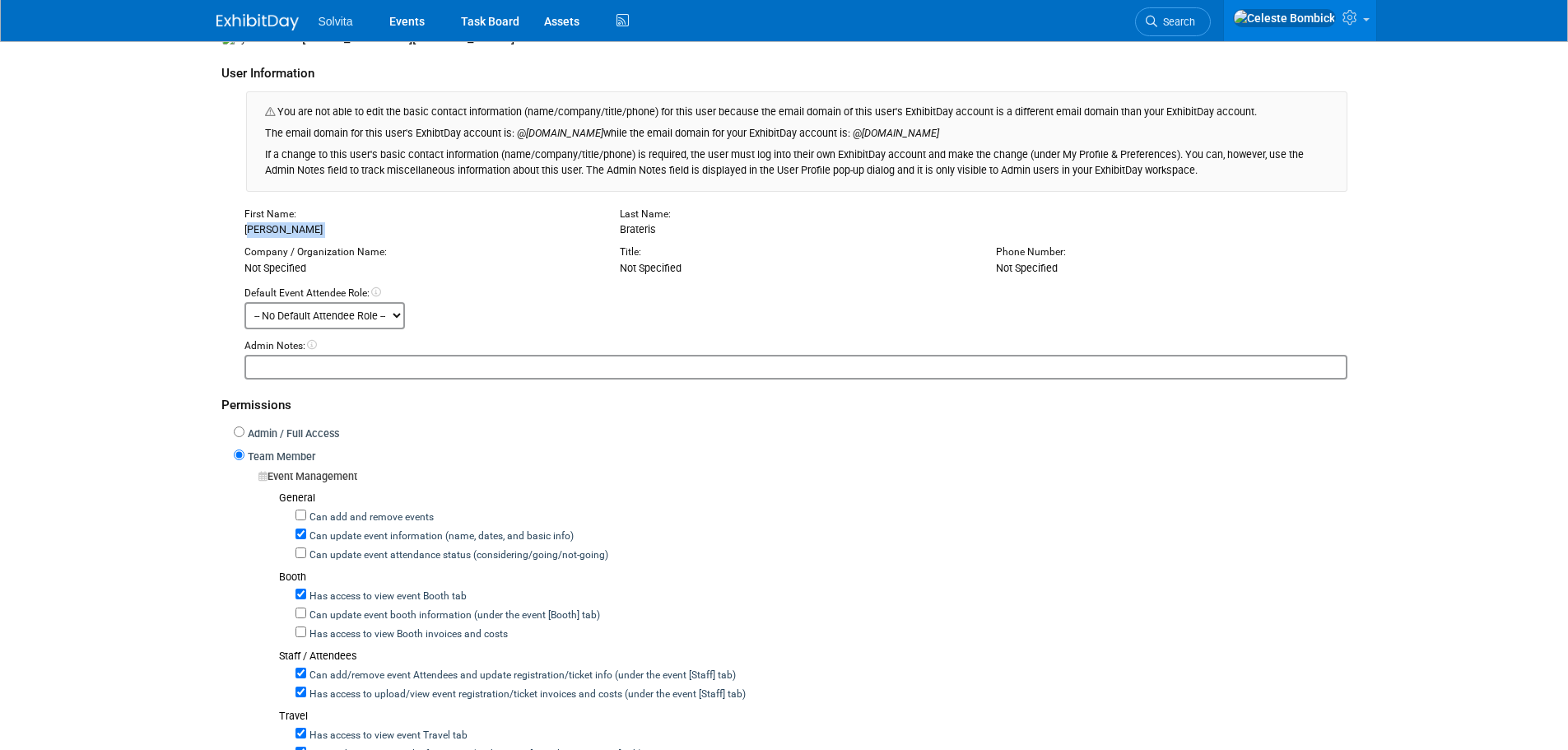
click at [260, 238] on div "First Name: Ryan" at bounding box center [420, 222] width 376 height 31
drag, startPoint x: 242, startPoint y: 214, endPoint x: 1202, endPoint y: 258, distance: 961.0
click at [1202, 258] on div "First Name: Ryan Last Name: Brateris Company / Organization Name: Not Specified…" at bounding box center [784, 293] width 1126 height 174
click at [257, 18] on img at bounding box center [258, 22] width 83 height 17
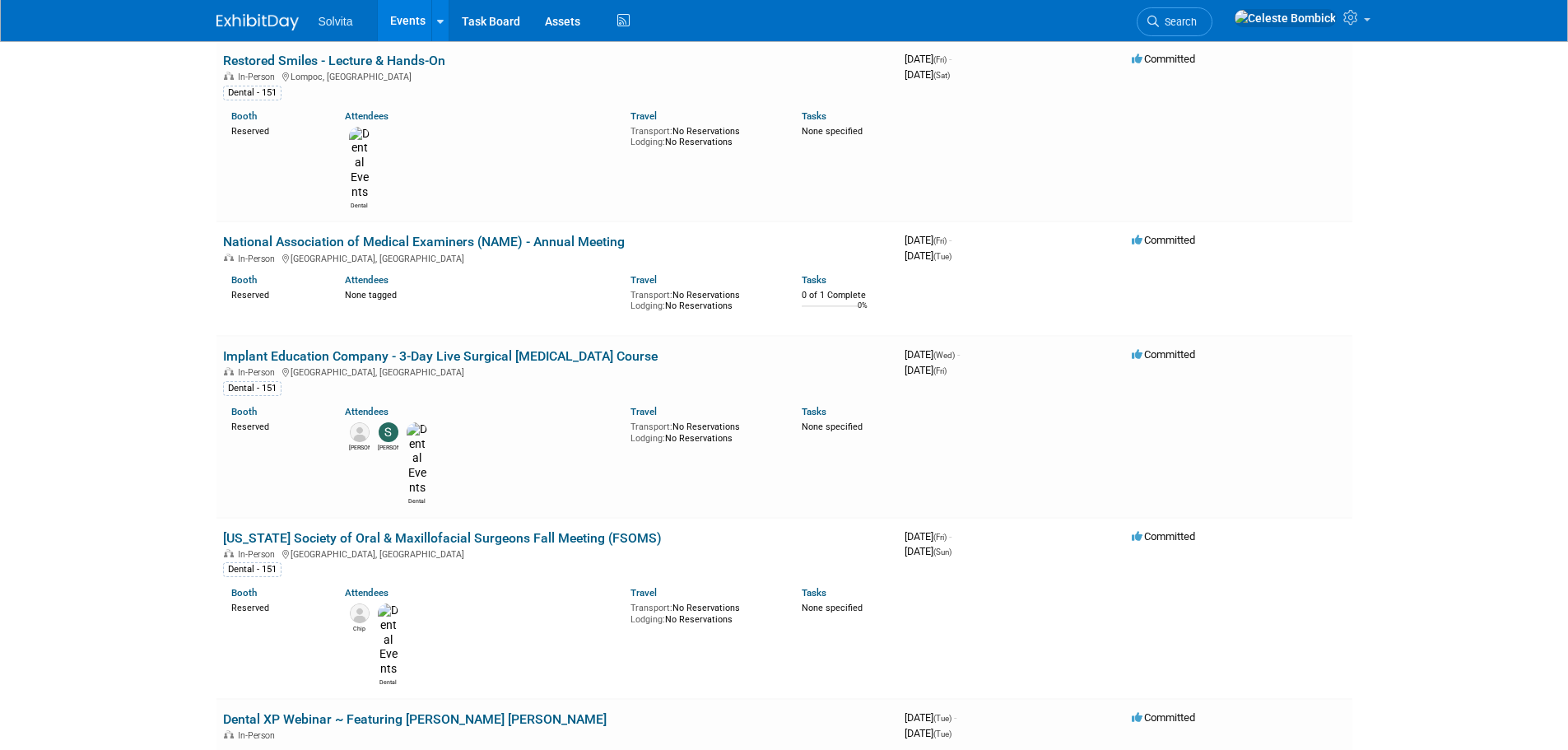
scroll to position [1481, 0]
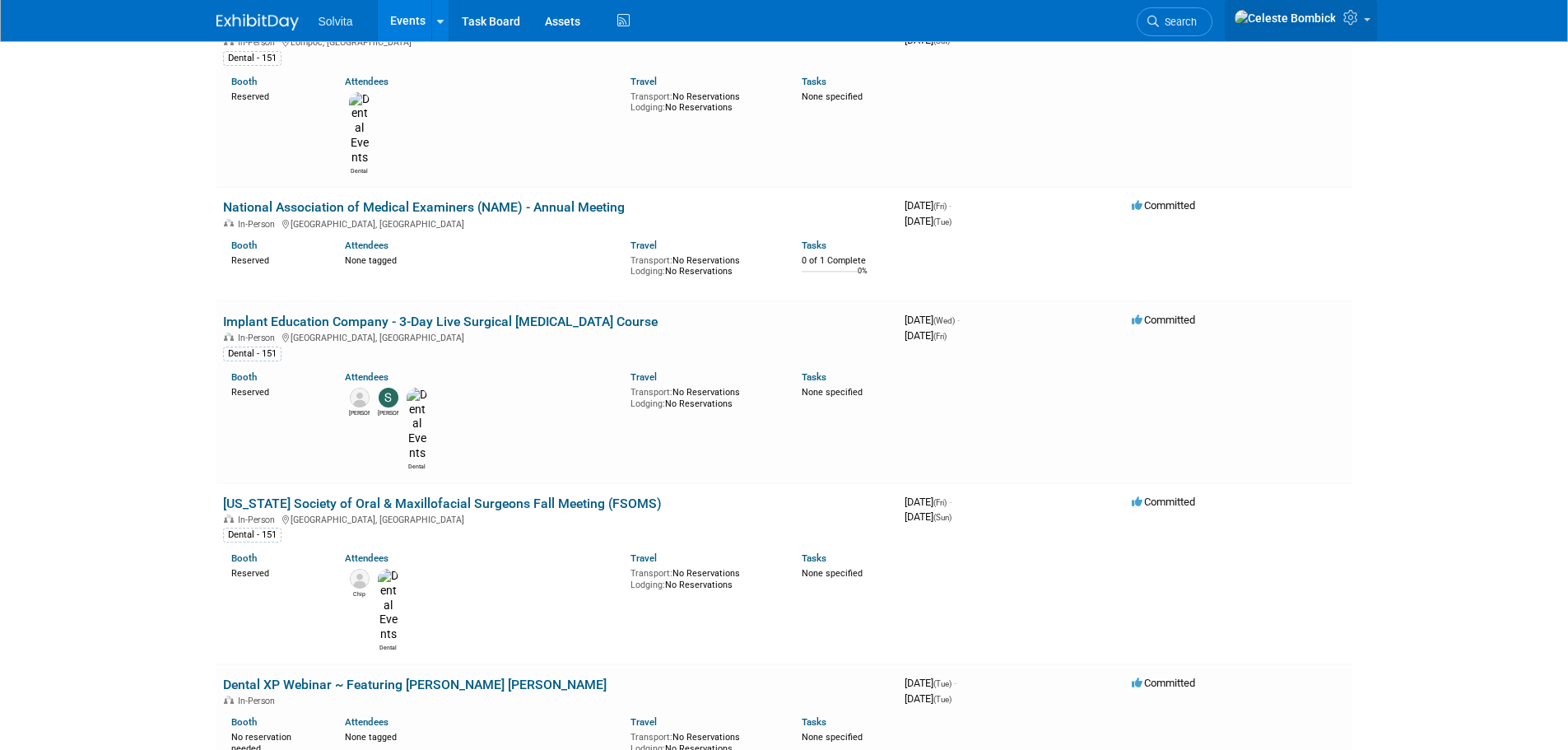
click at [1348, 15] on icon at bounding box center [1352, 17] width 19 height 15
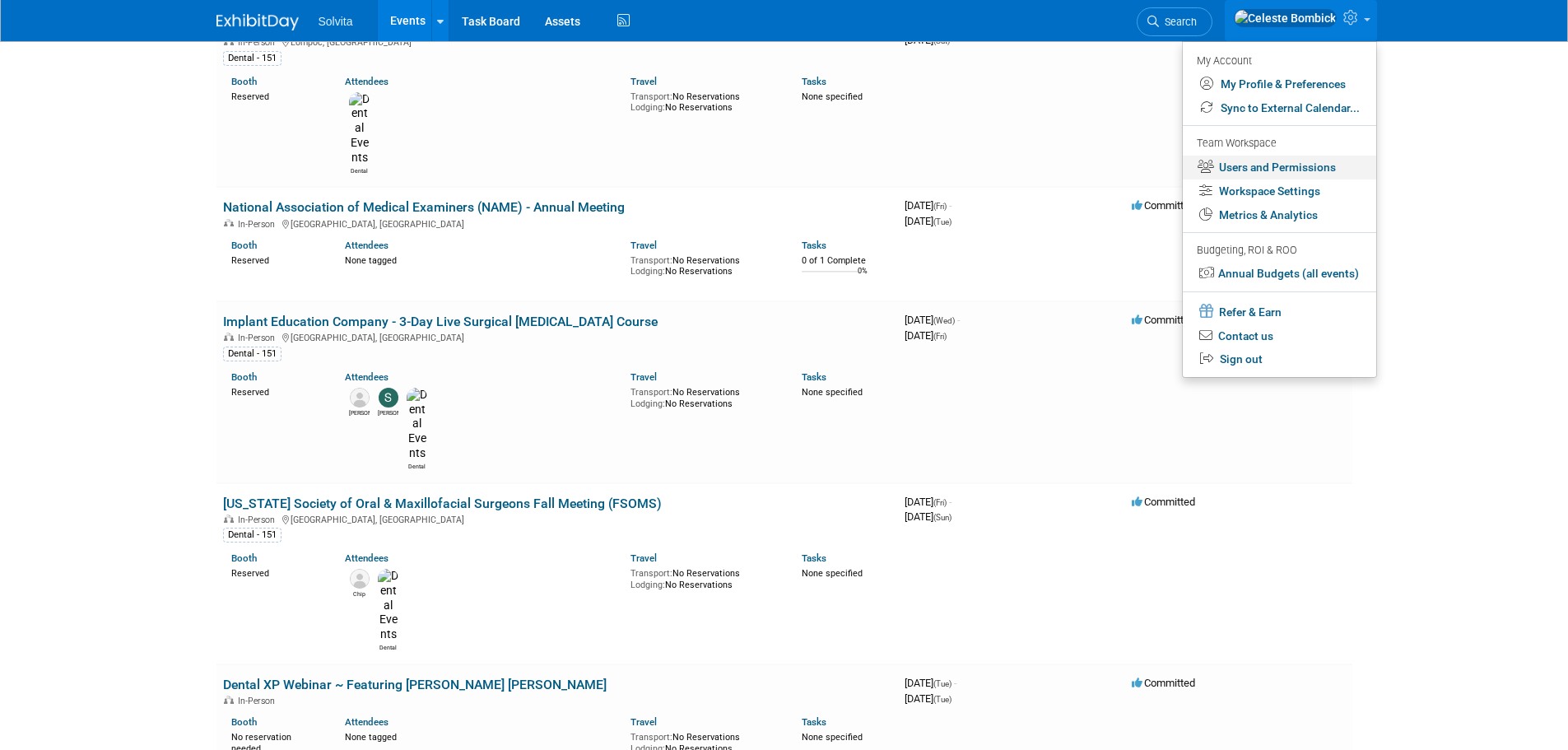
click at [1258, 169] on link "Users and Permissions" at bounding box center [1280, 167] width 194 height 24
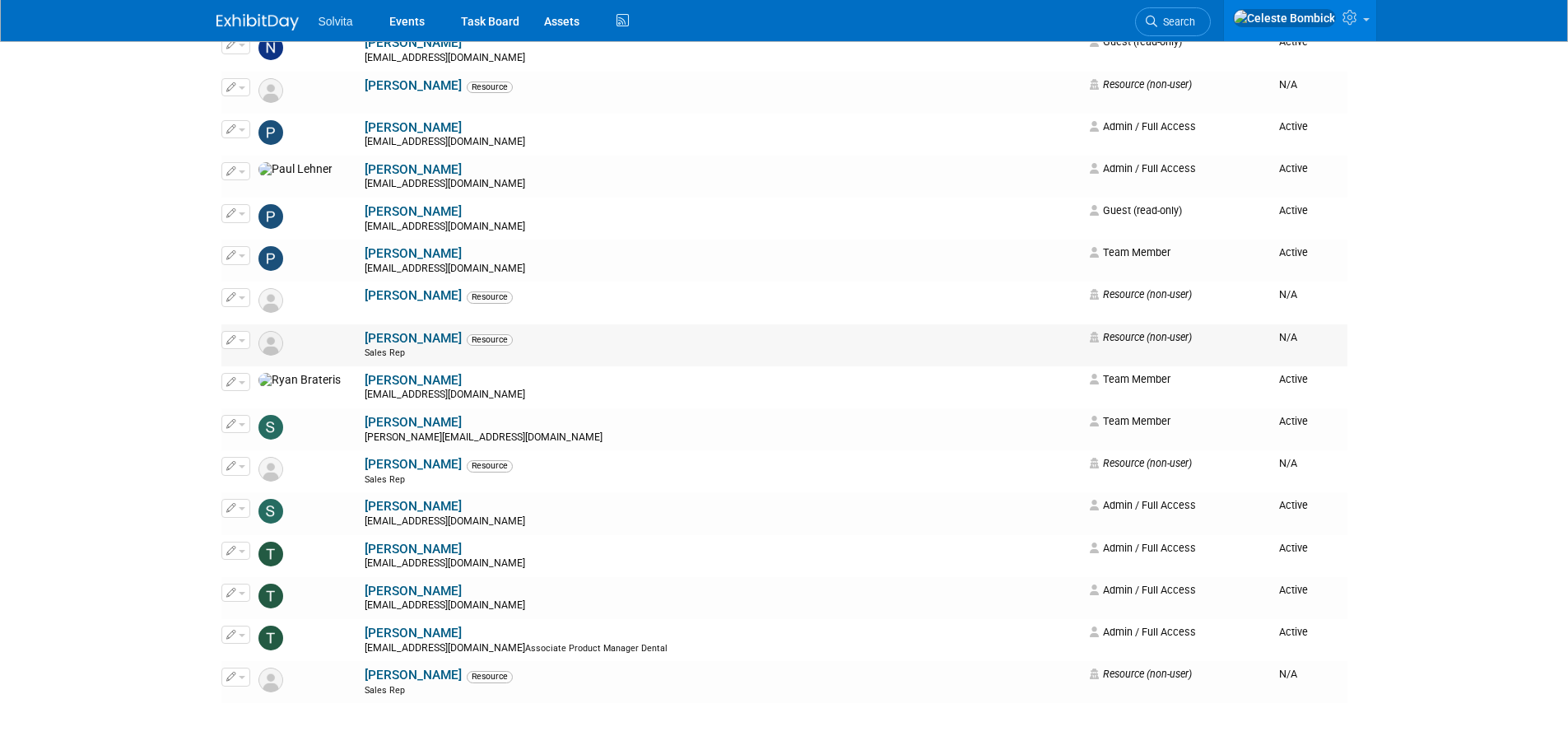
scroll to position [2255, 0]
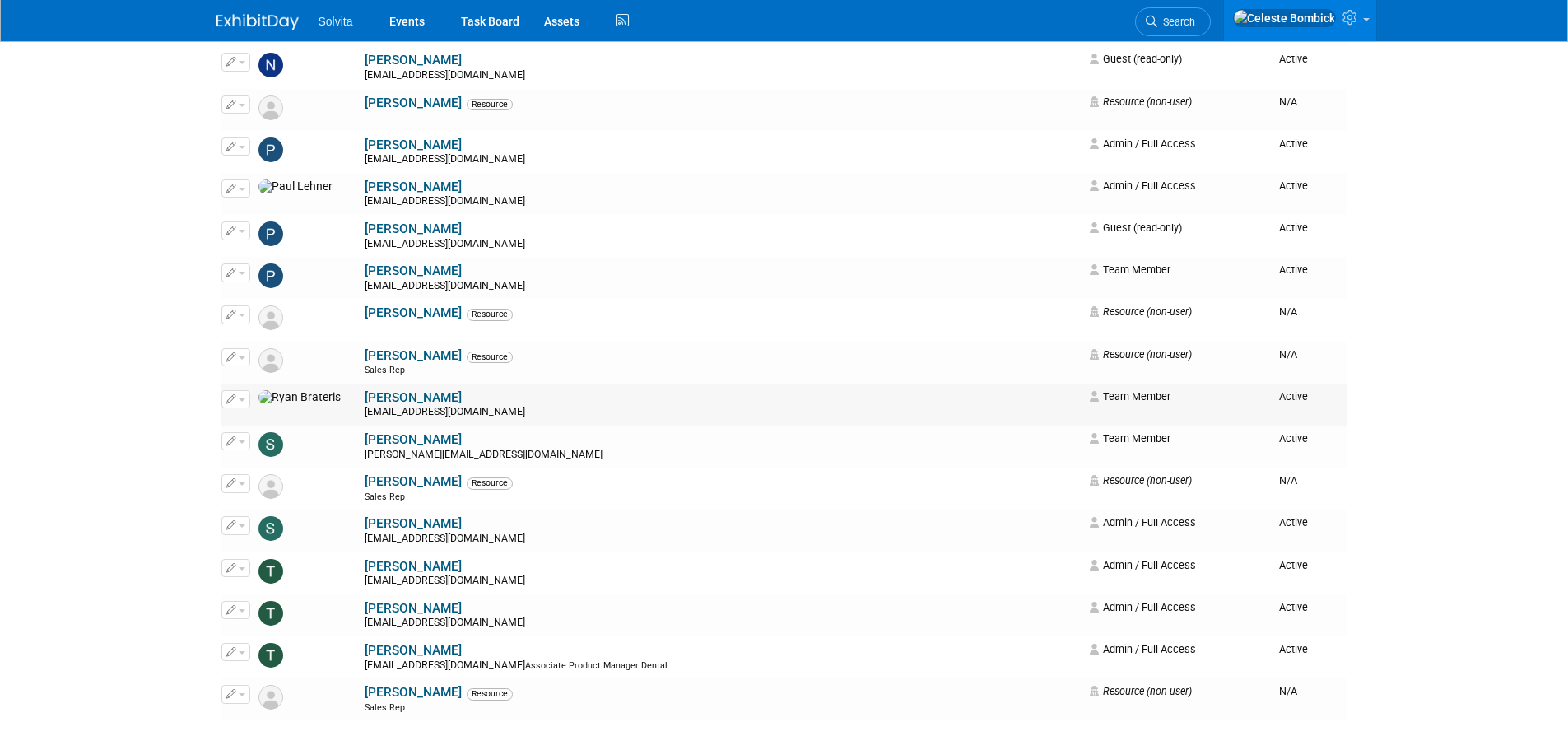
click at [364, 395] on link "[PERSON_NAME]" at bounding box center [412, 397] width 97 height 15
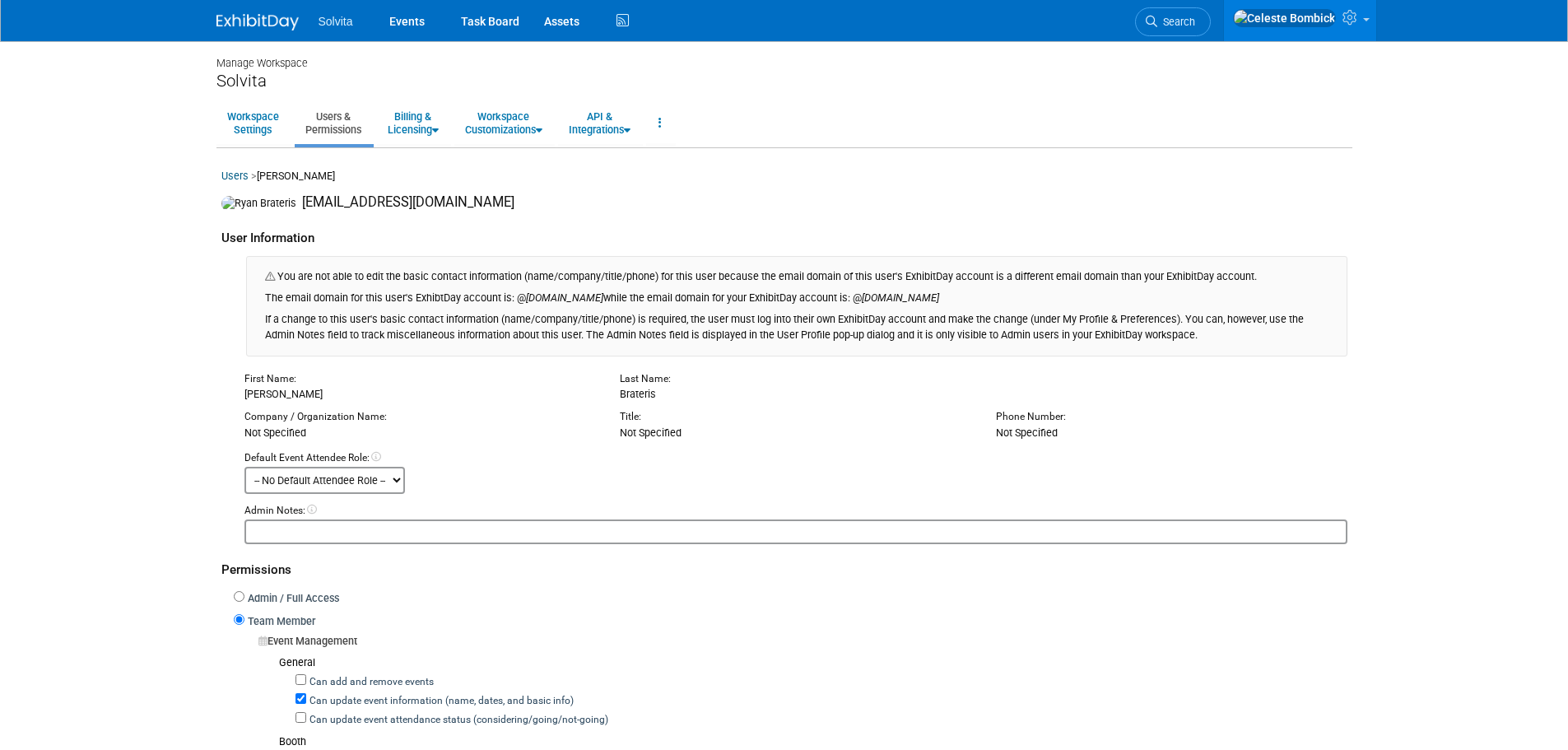
click at [380, 483] on select "-- No Default Attendee Role -- Demonstrator Host Planner Presenter Sales Repres…" at bounding box center [324, 480] width 161 height 28
click at [581, 477] on div "Default Event Attendee Role: -- No Default Attendee Role -- Demonstrator Host P…" at bounding box center [796, 473] width 1128 height 43
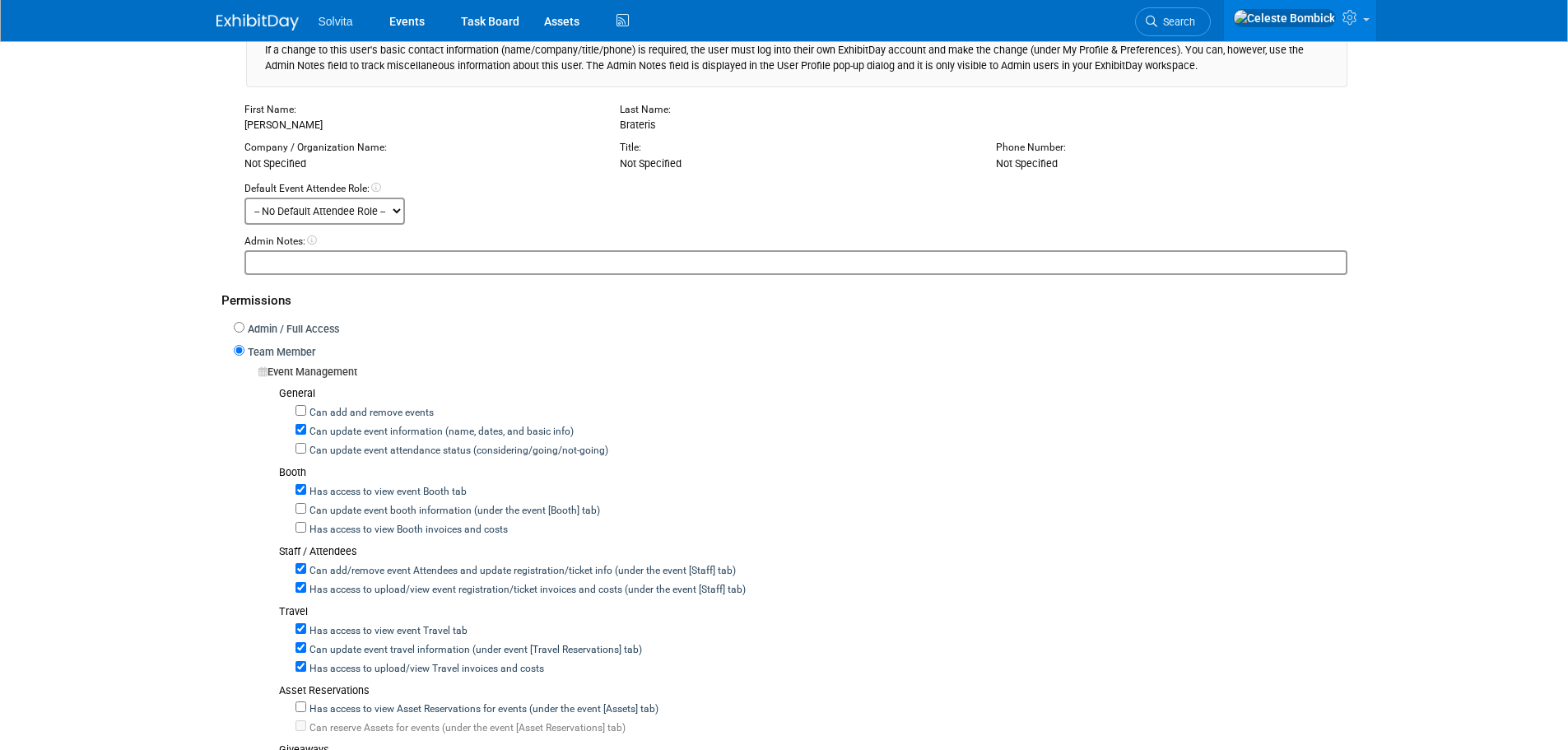
scroll to position [329, 0]
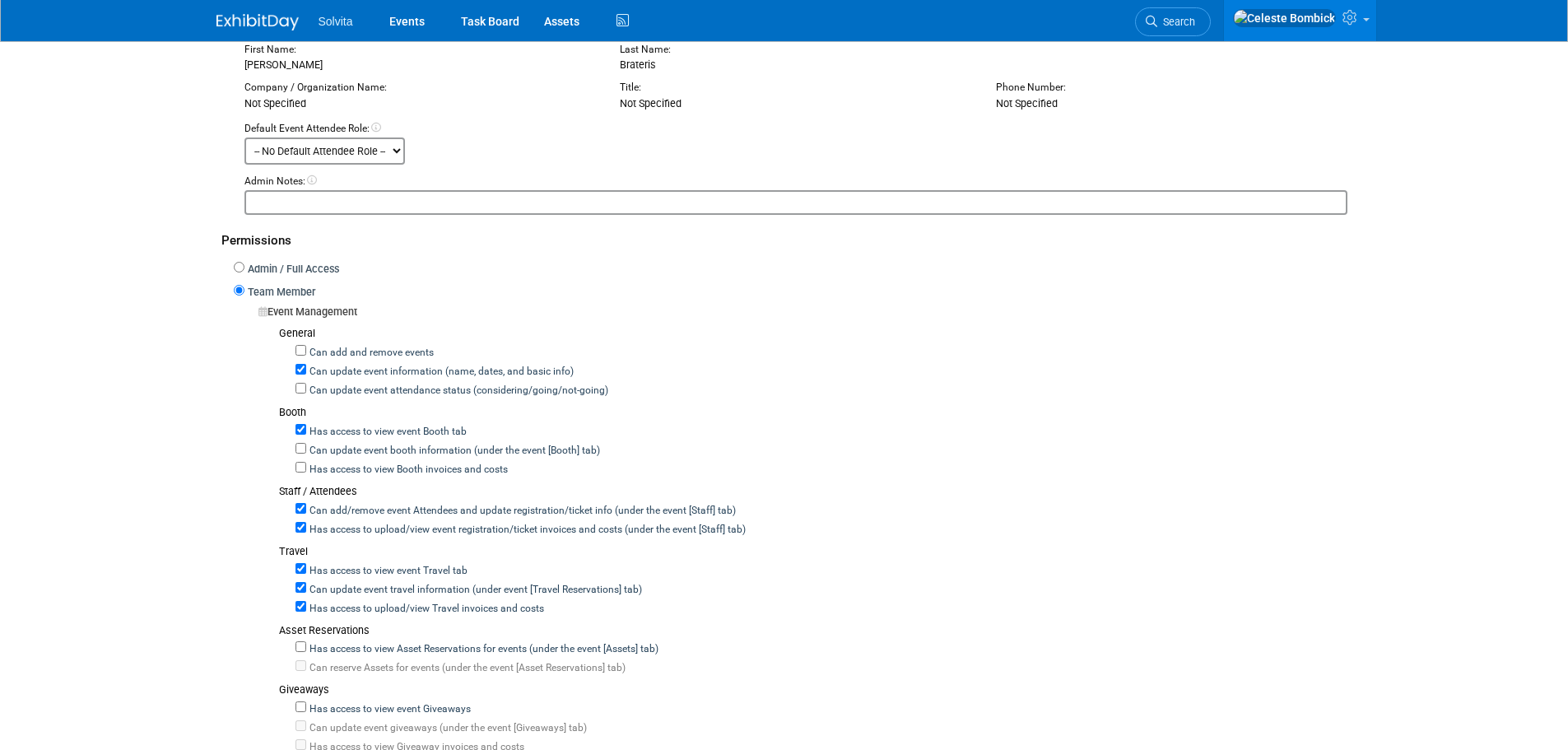
click at [156, 385] on body "Solvita Events Task Board Assets" at bounding box center [784, 46] width 1568 height 750
click at [290, 295] on label "Team Member" at bounding box center [280, 292] width 71 height 16
click at [244, 295] on input "Team Member" at bounding box center [239, 290] width 11 height 11
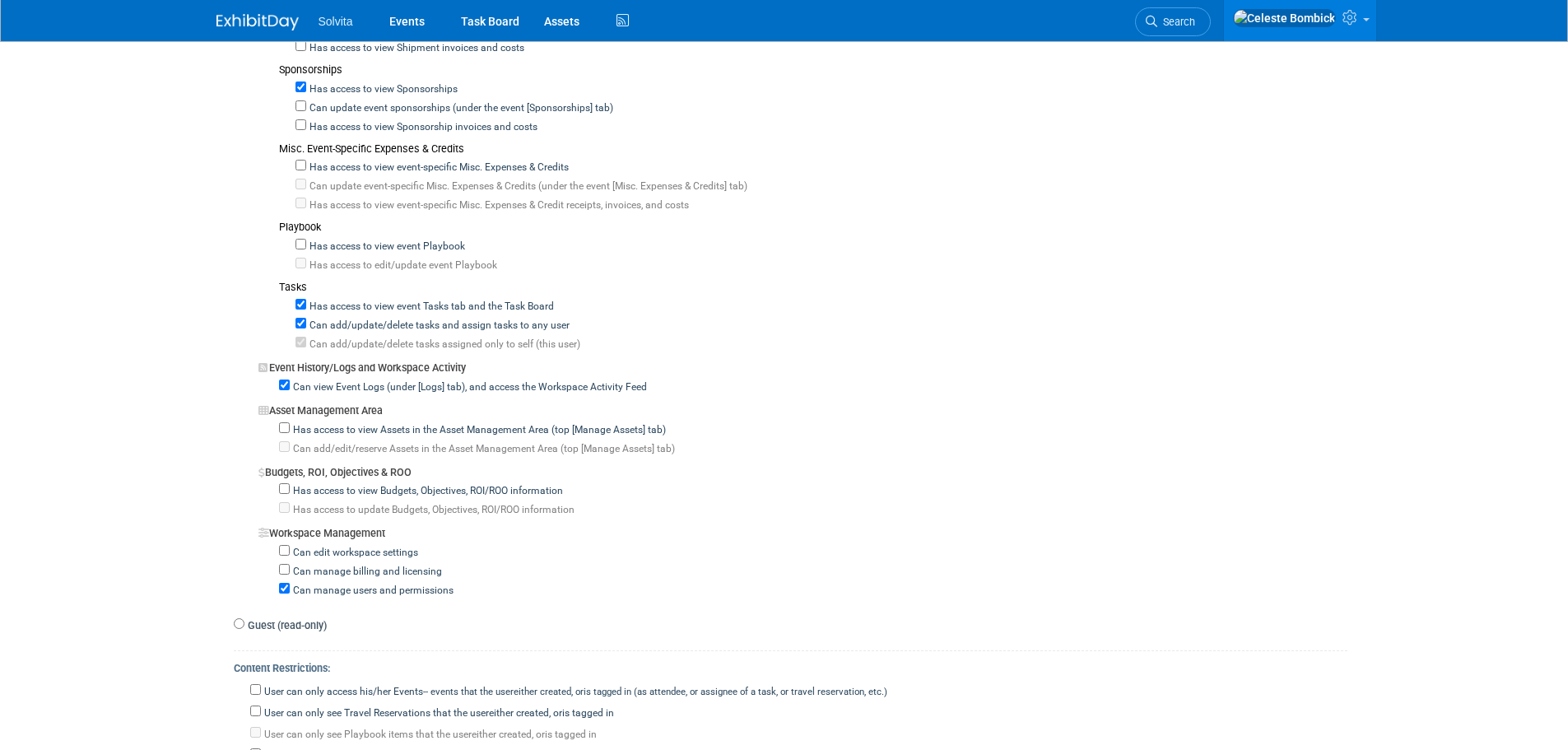
scroll to position [1427, 0]
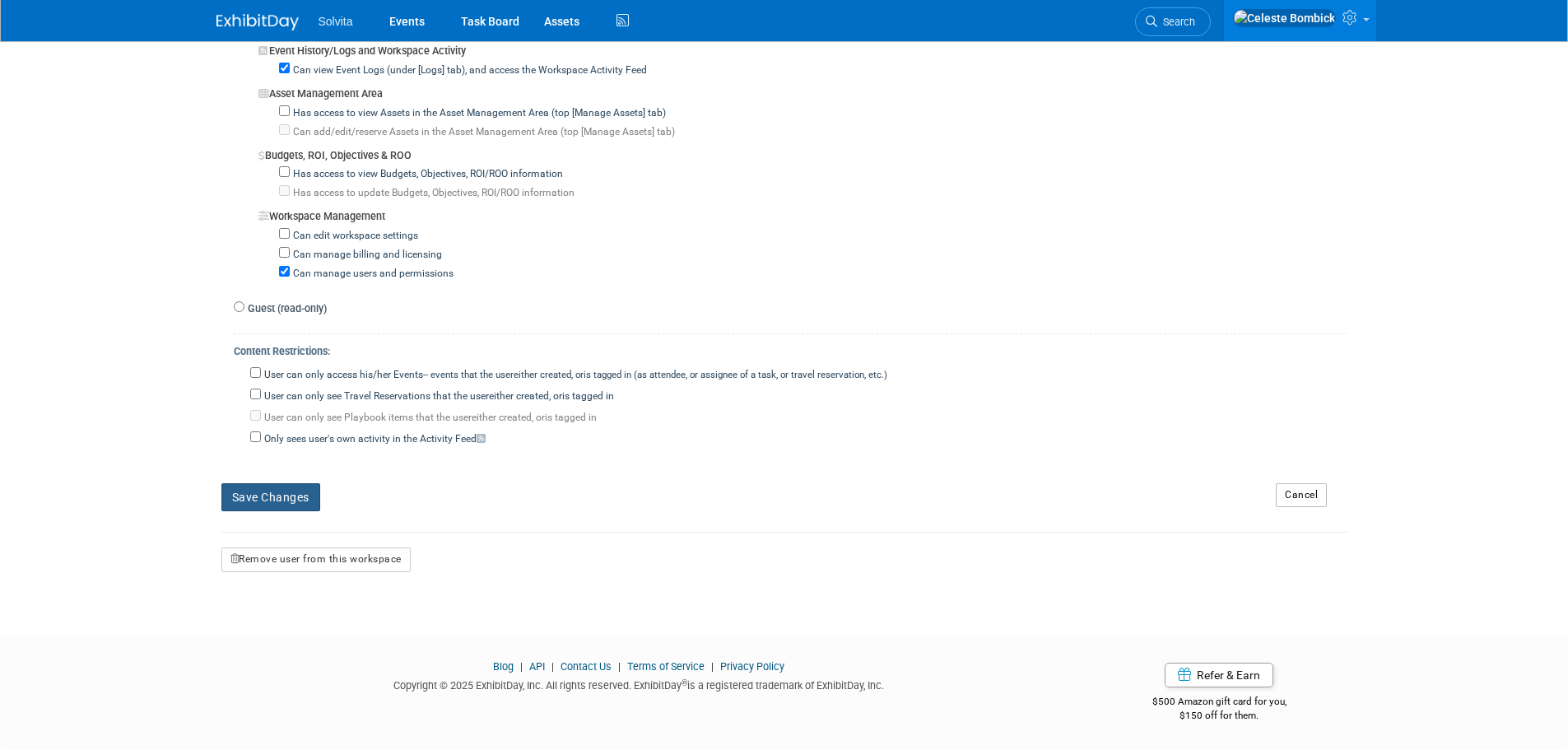
click at [299, 510] on button "Save Changes" at bounding box center [270, 497] width 99 height 28
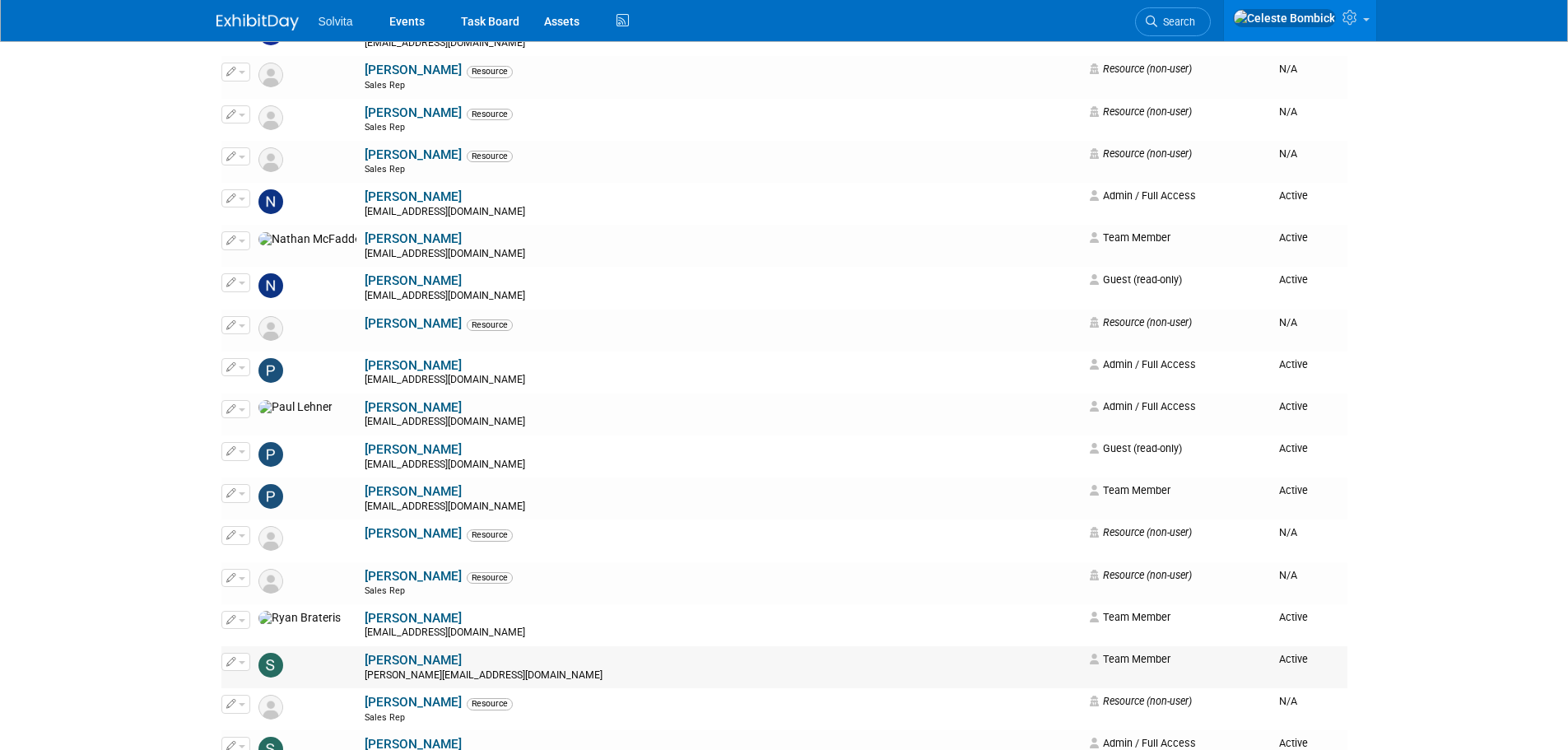
scroll to position [2304, 0]
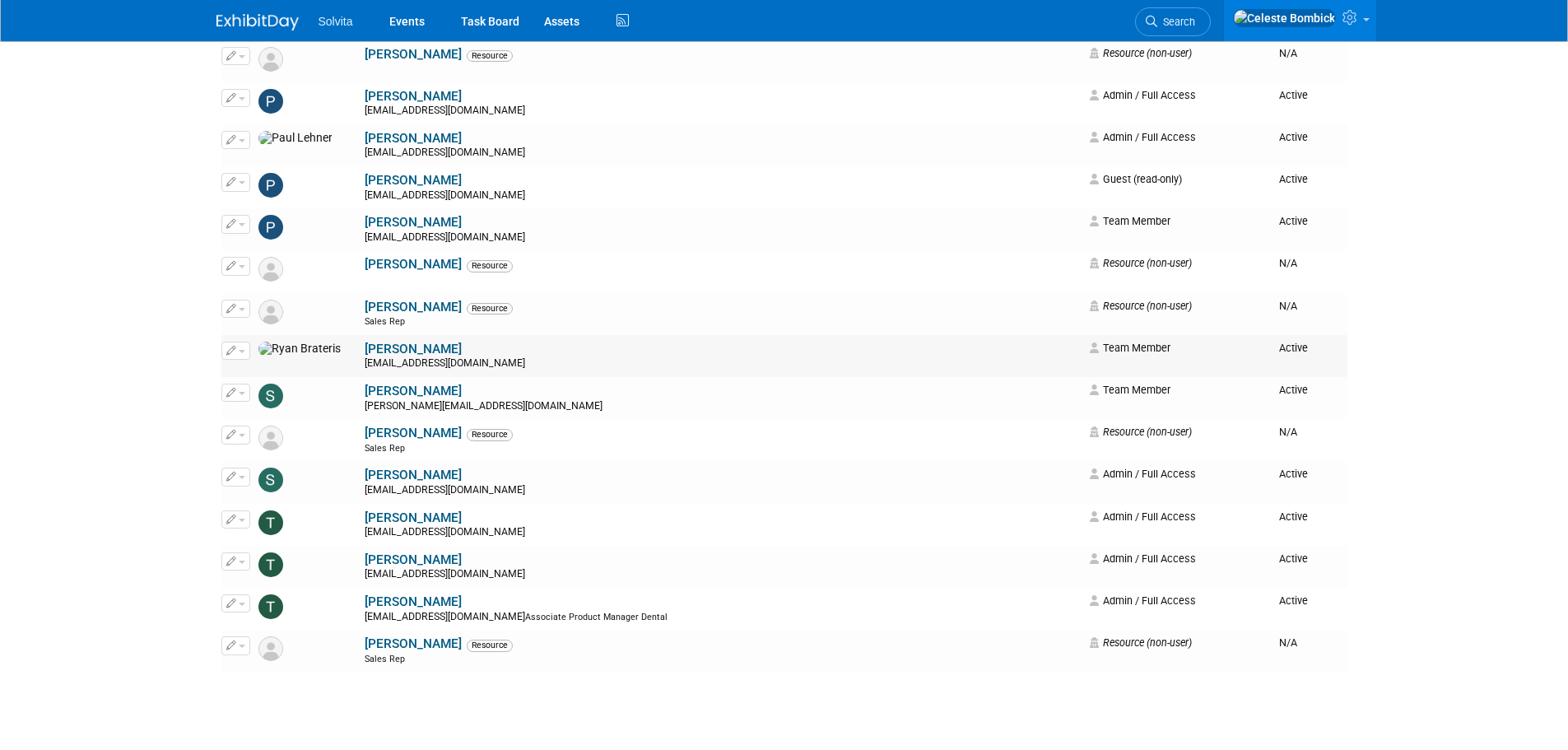
click at [364, 347] on link "[PERSON_NAME]" at bounding box center [412, 348] width 97 height 15
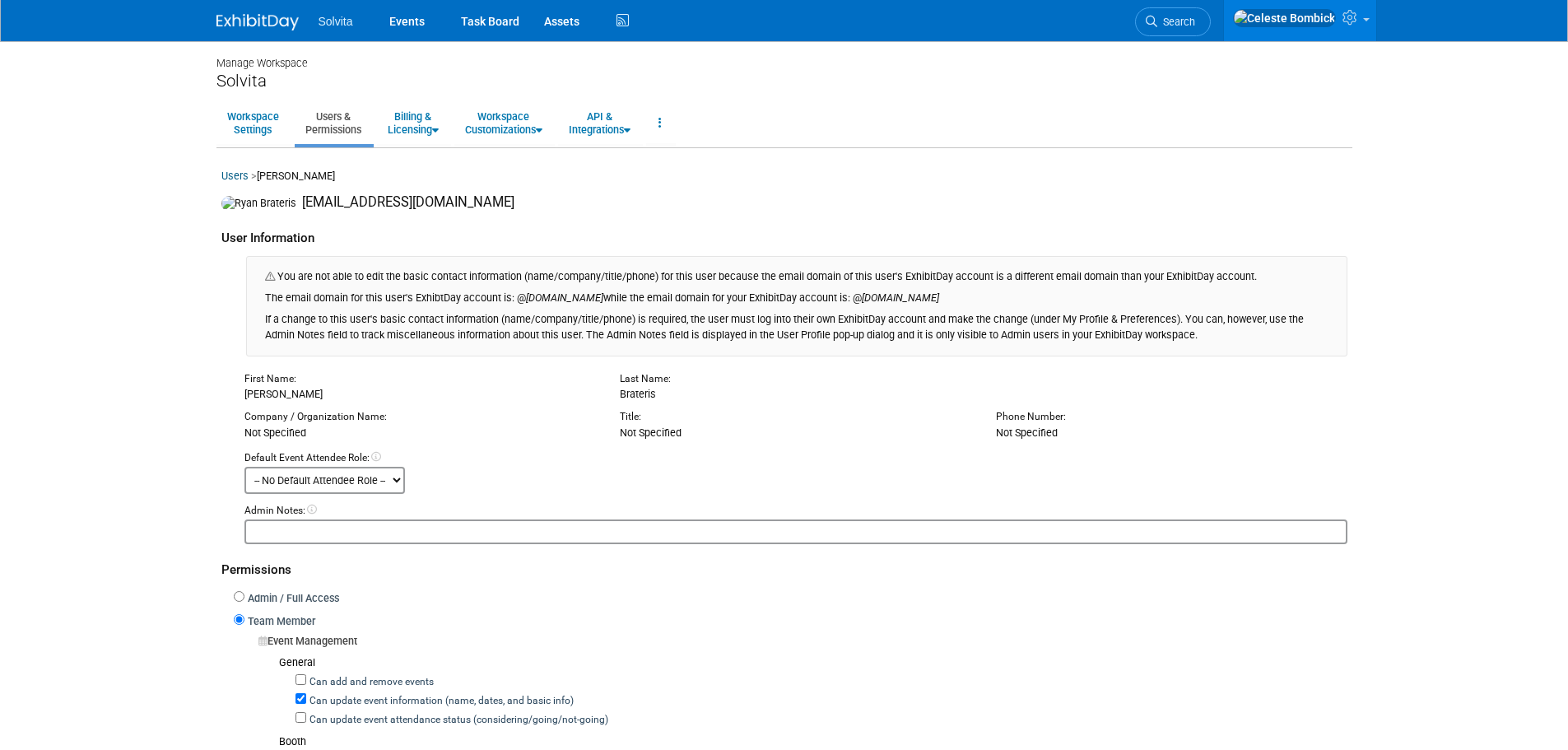
click at [311, 488] on select "-- No Default Attendee Role -- Demonstrator Host Planner Presenter Sales Repres…" at bounding box center [324, 480] width 161 height 28
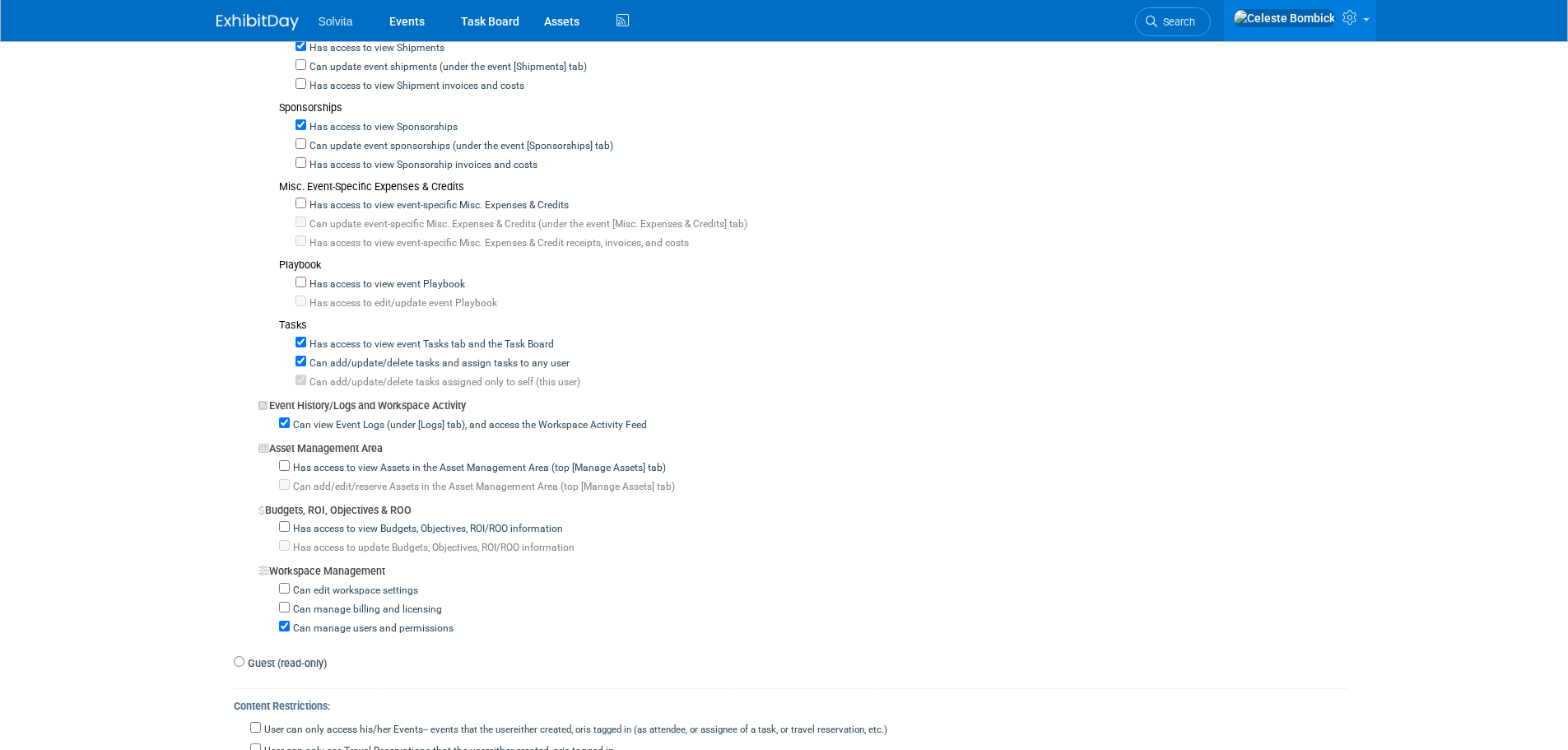
scroll to position [1070, 0]
click at [291, 591] on label "Can edit workspace settings" at bounding box center [354, 590] width 128 height 15
click at [290, 591] on input "Can edit workspace settings" at bounding box center [284, 587] width 11 height 11
checkbox input "true"
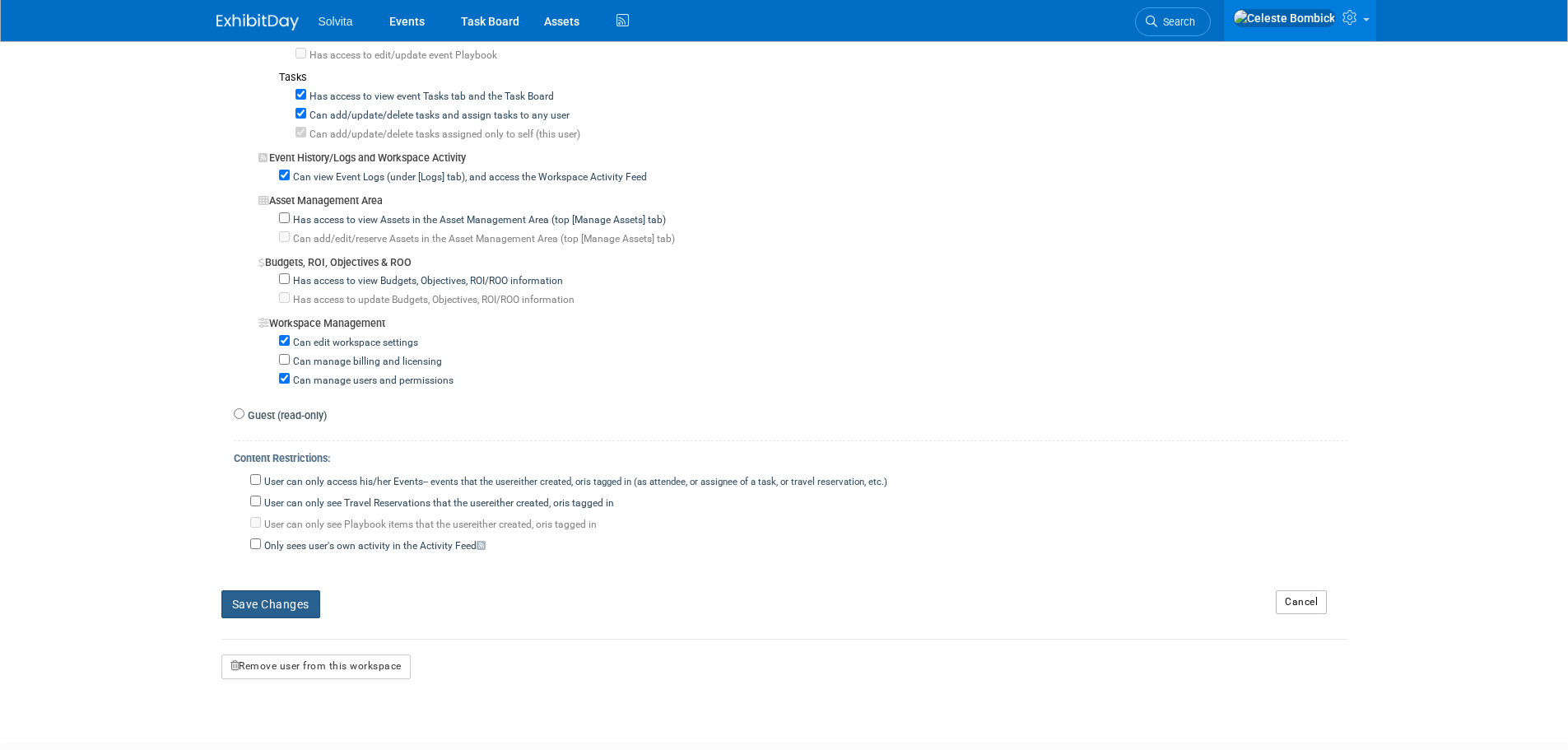
click at [287, 610] on button "Save Changes" at bounding box center [270, 603] width 99 height 28
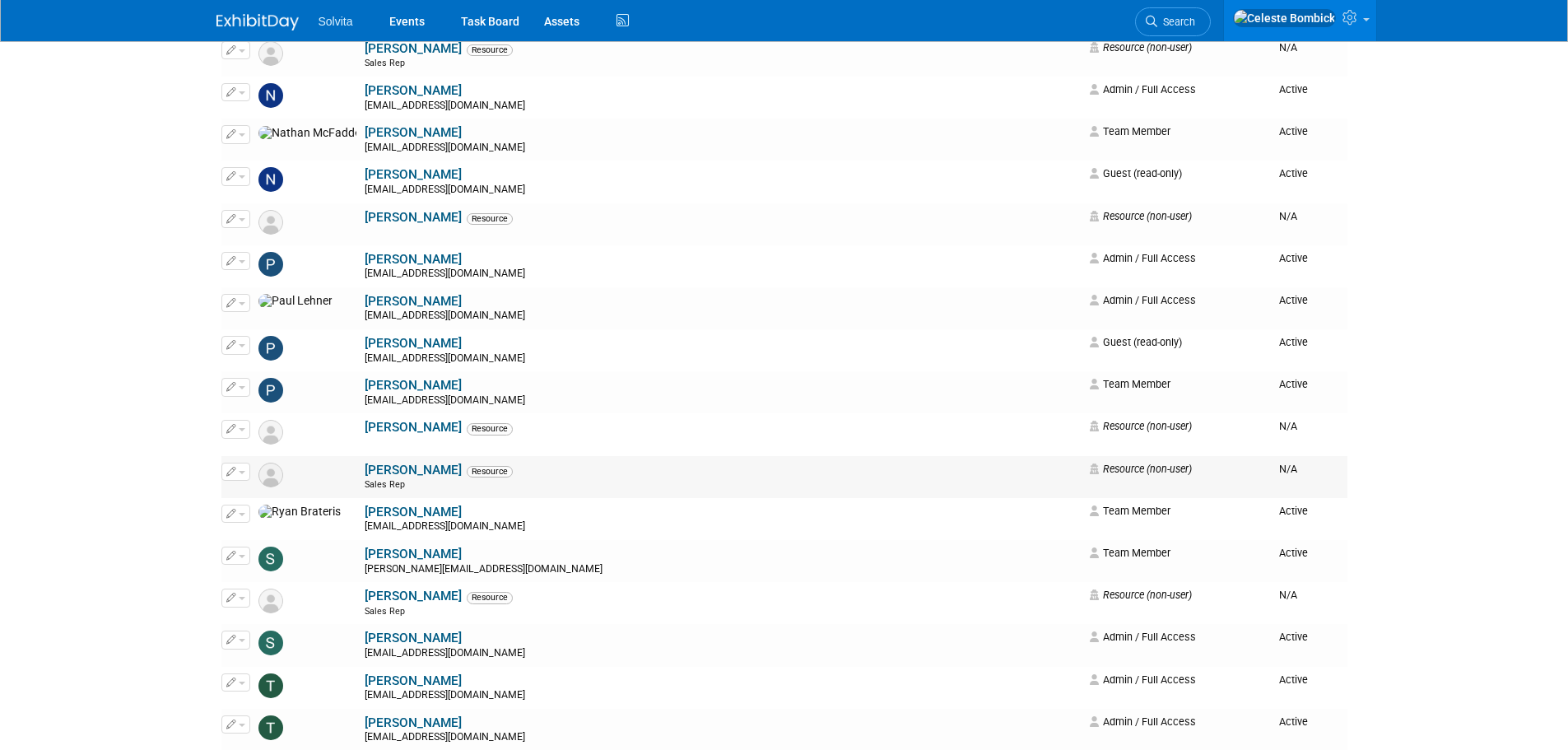
scroll to position [2140, 0]
click at [364, 516] on link "[PERSON_NAME]" at bounding box center [412, 514] width 97 height 15
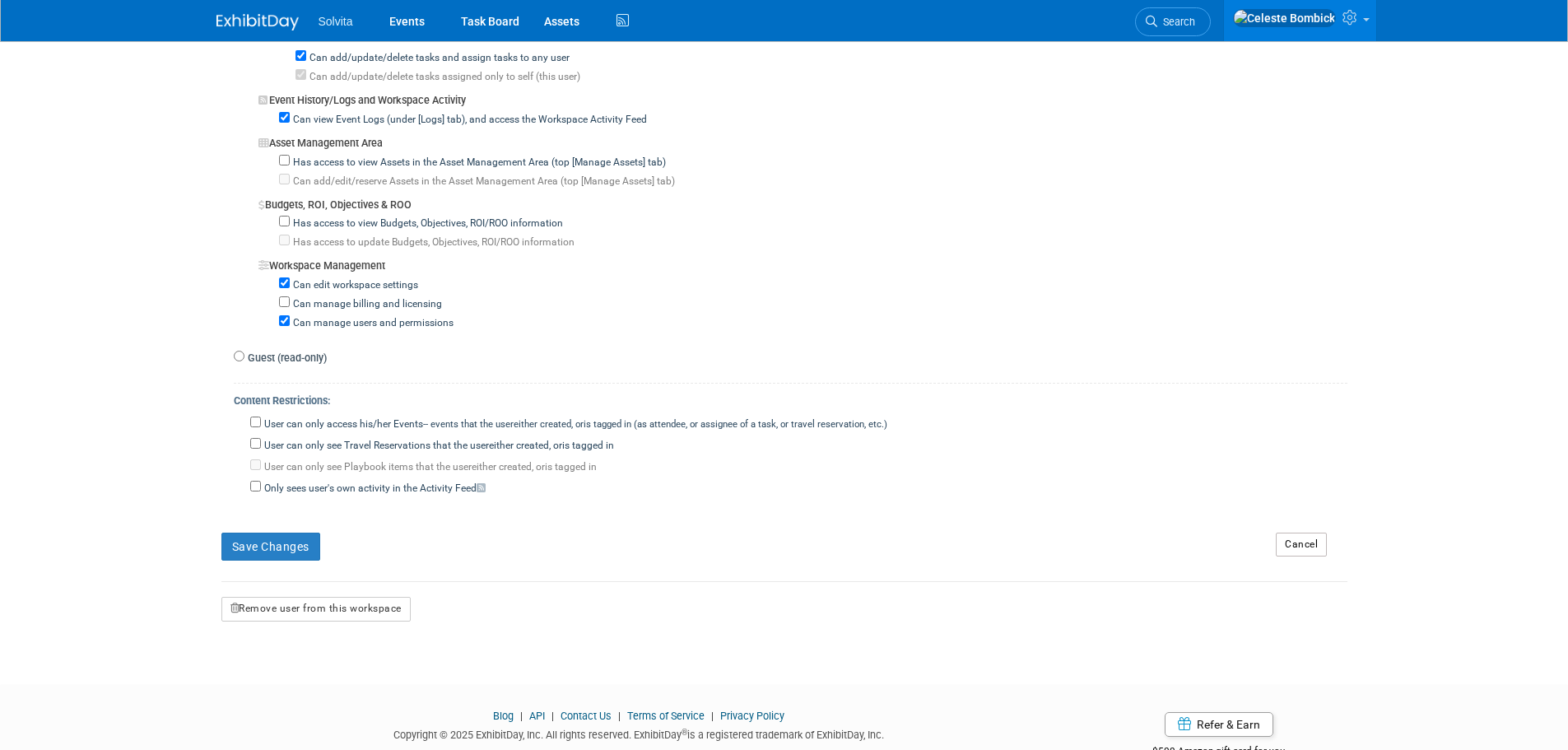
scroll to position [1263, 0]
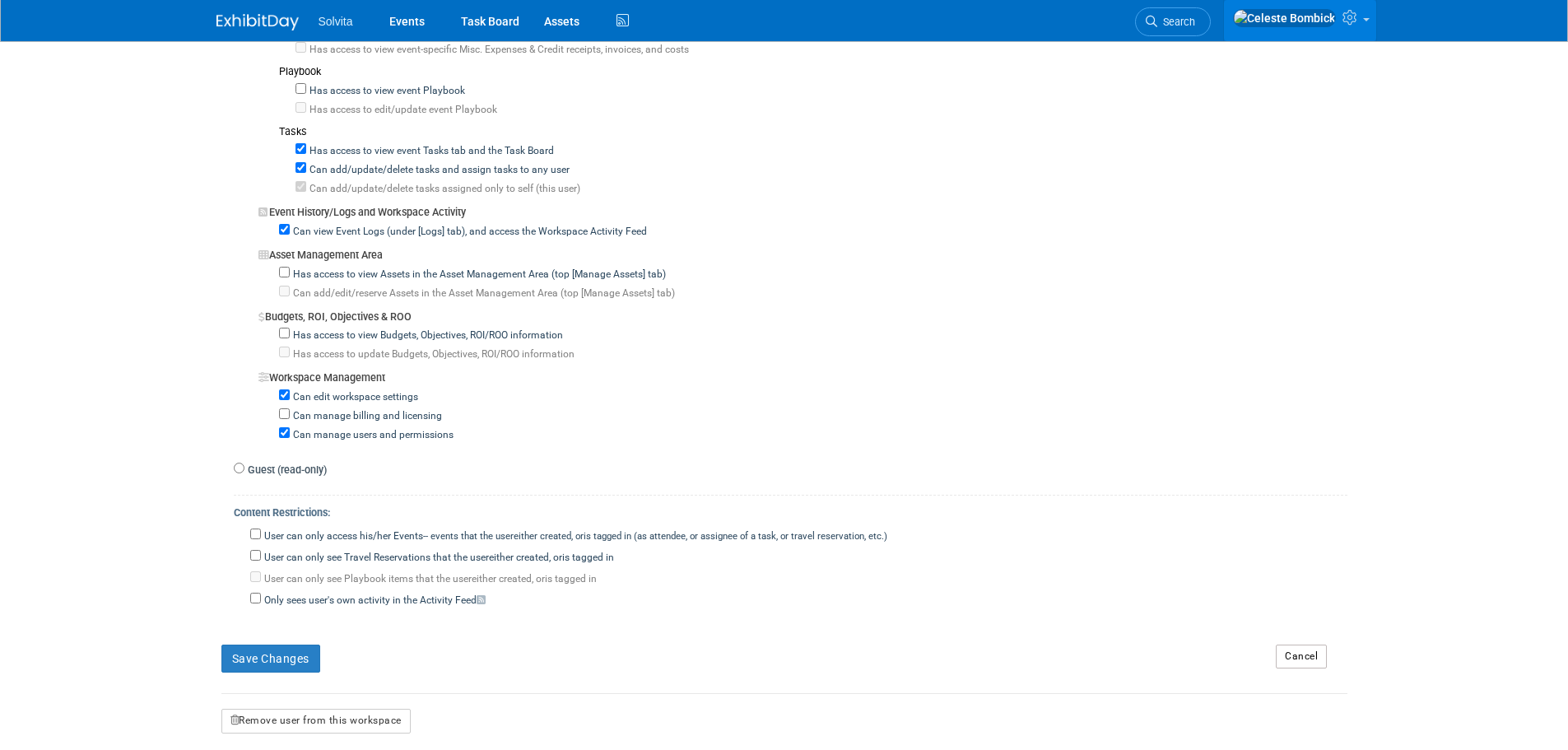
click at [1363, 17] on link at bounding box center [1300, 20] width 152 height 41
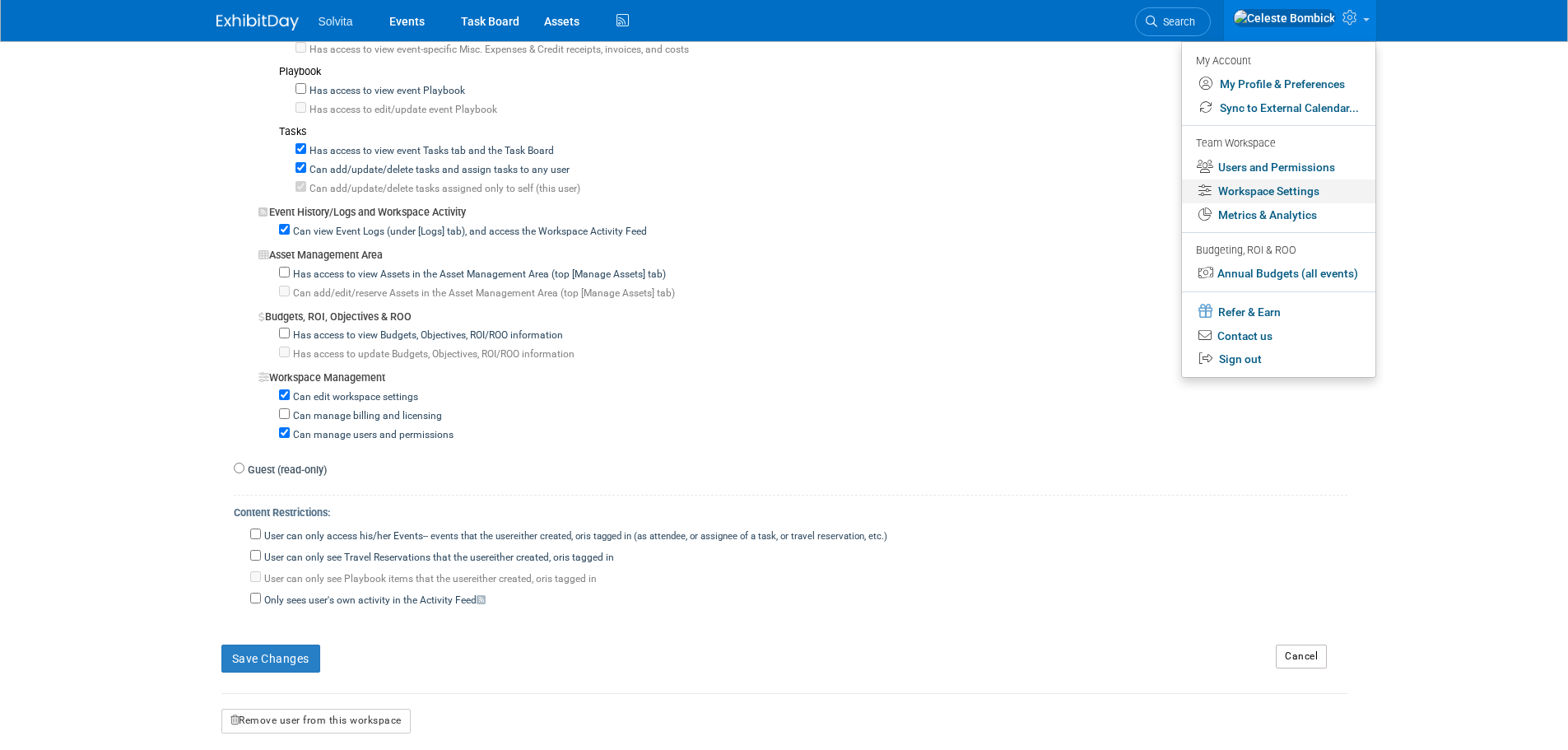
click at [1267, 188] on link "Workspace Settings" at bounding box center [1279, 191] width 194 height 24
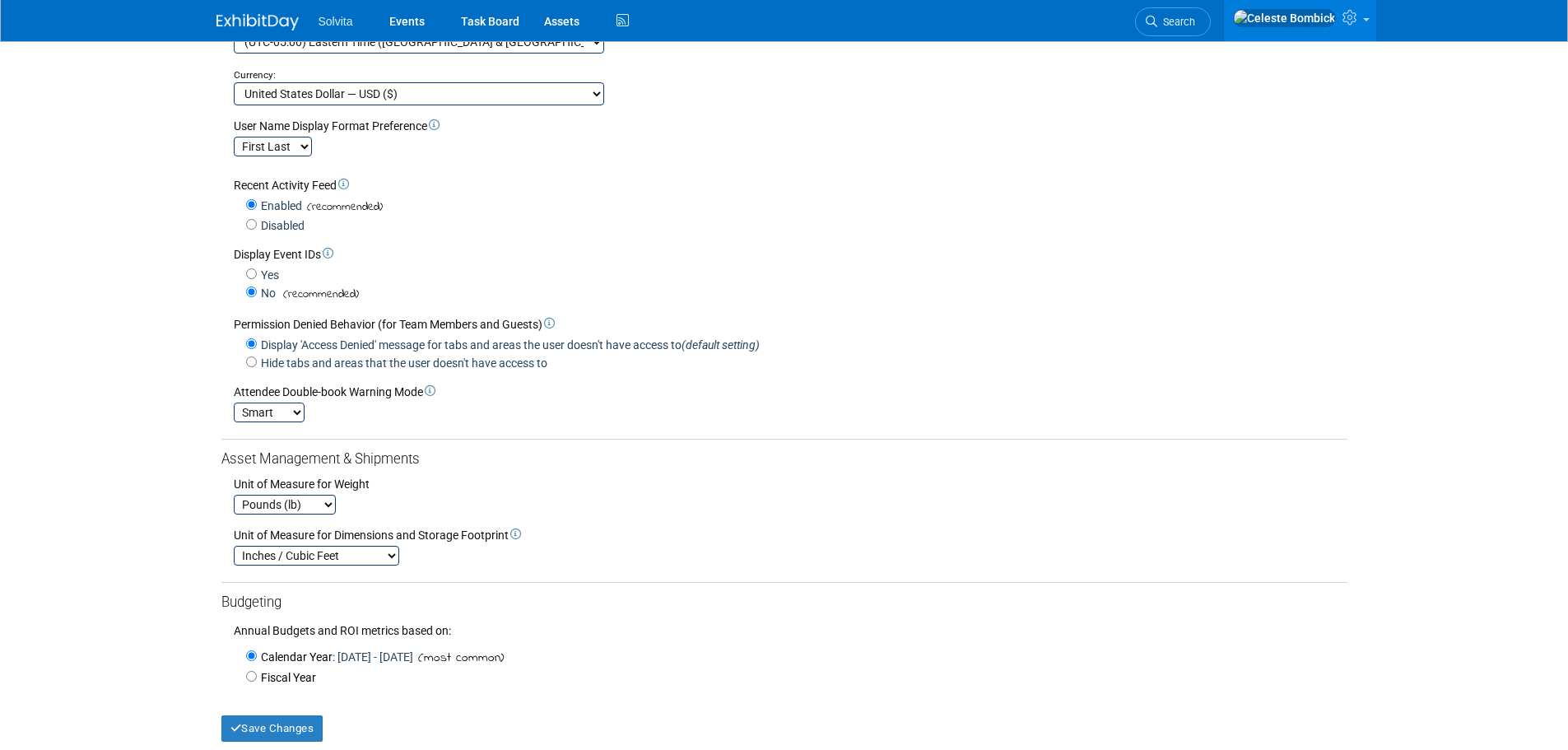
scroll to position [403, 0]
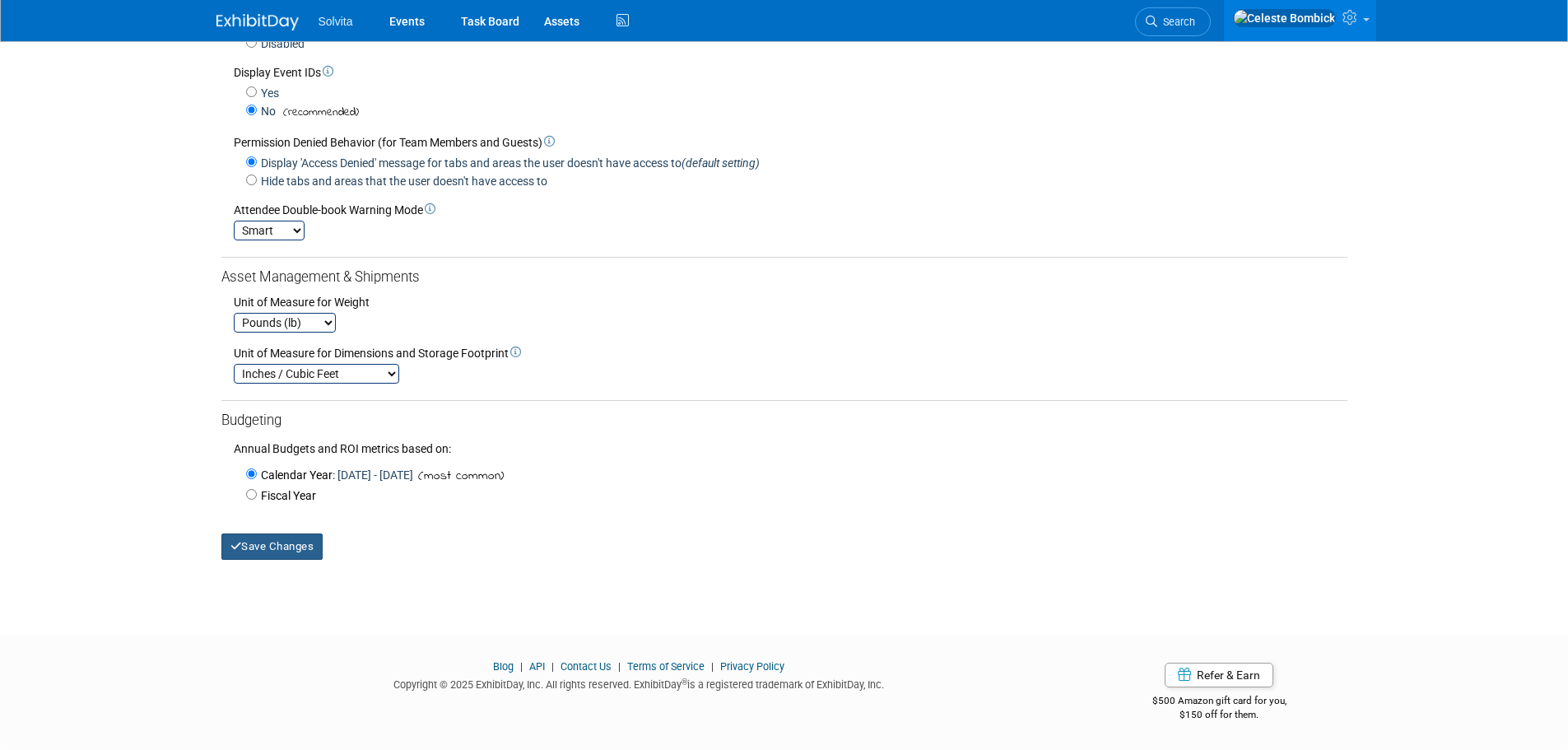
click at [246, 543] on button "Save Changes" at bounding box center [272, 547] width 102 height 27
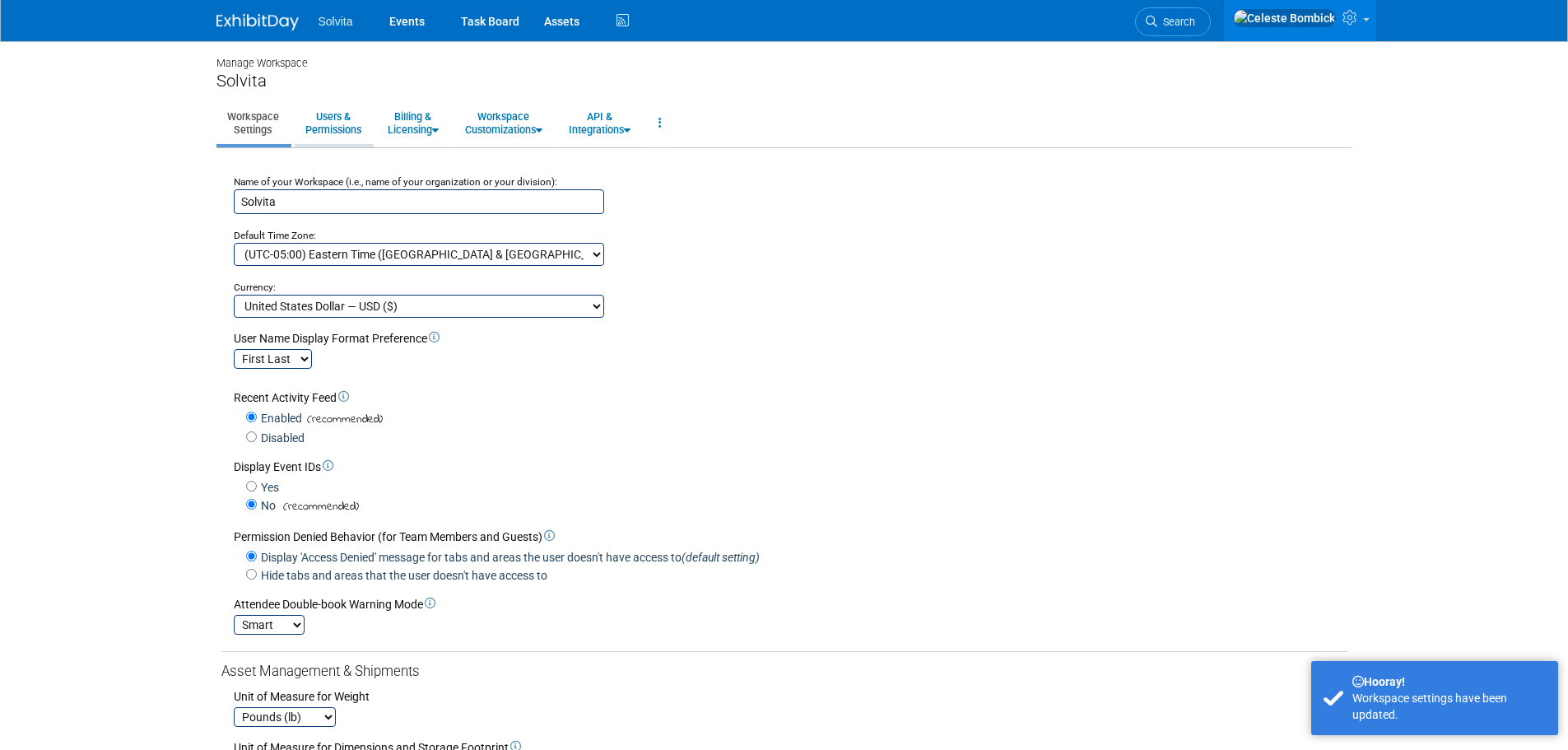
click at [358, 111] on link "Users & Permissions" at bounding box center [333, 123] width 77 height 40
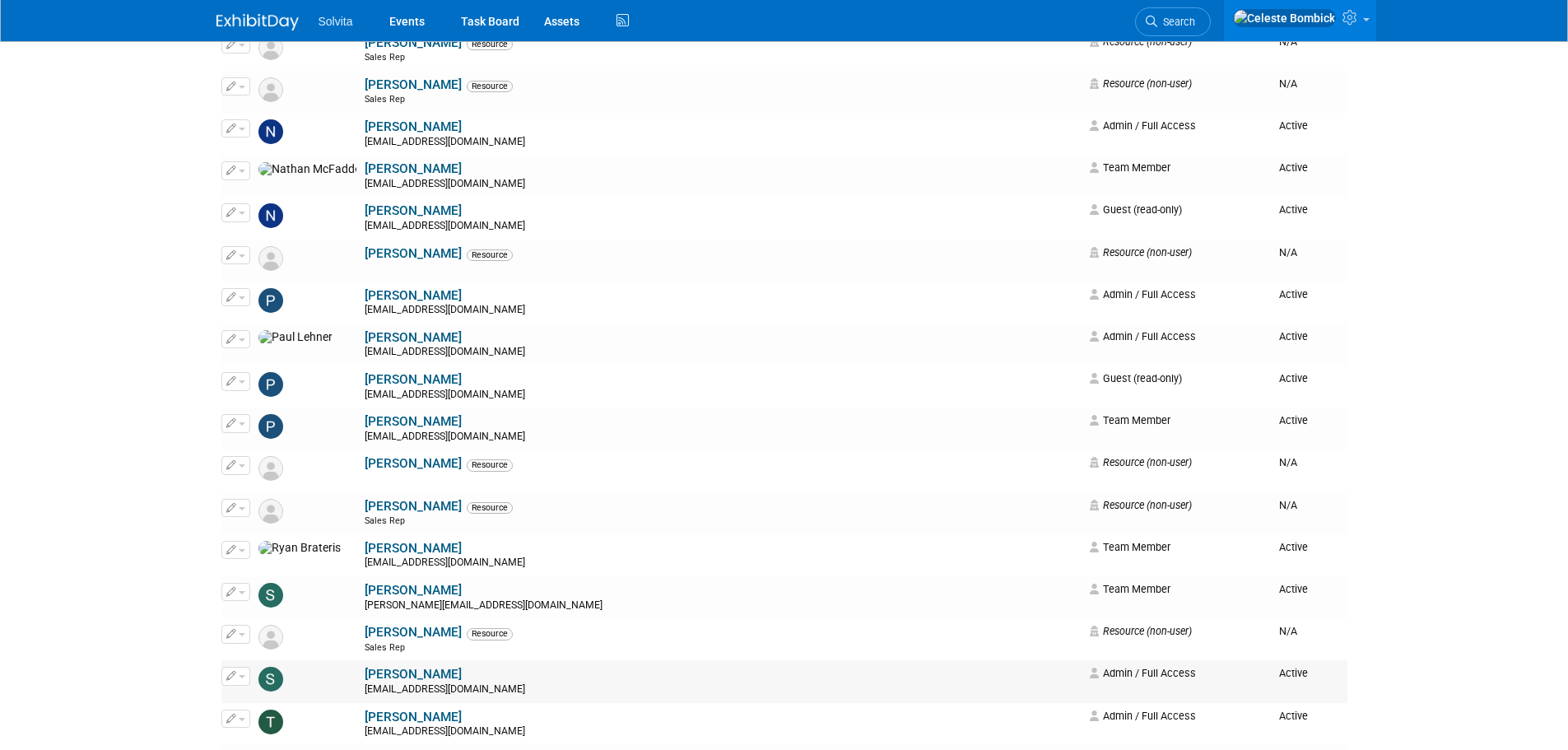
scroll to position [2091, 0]
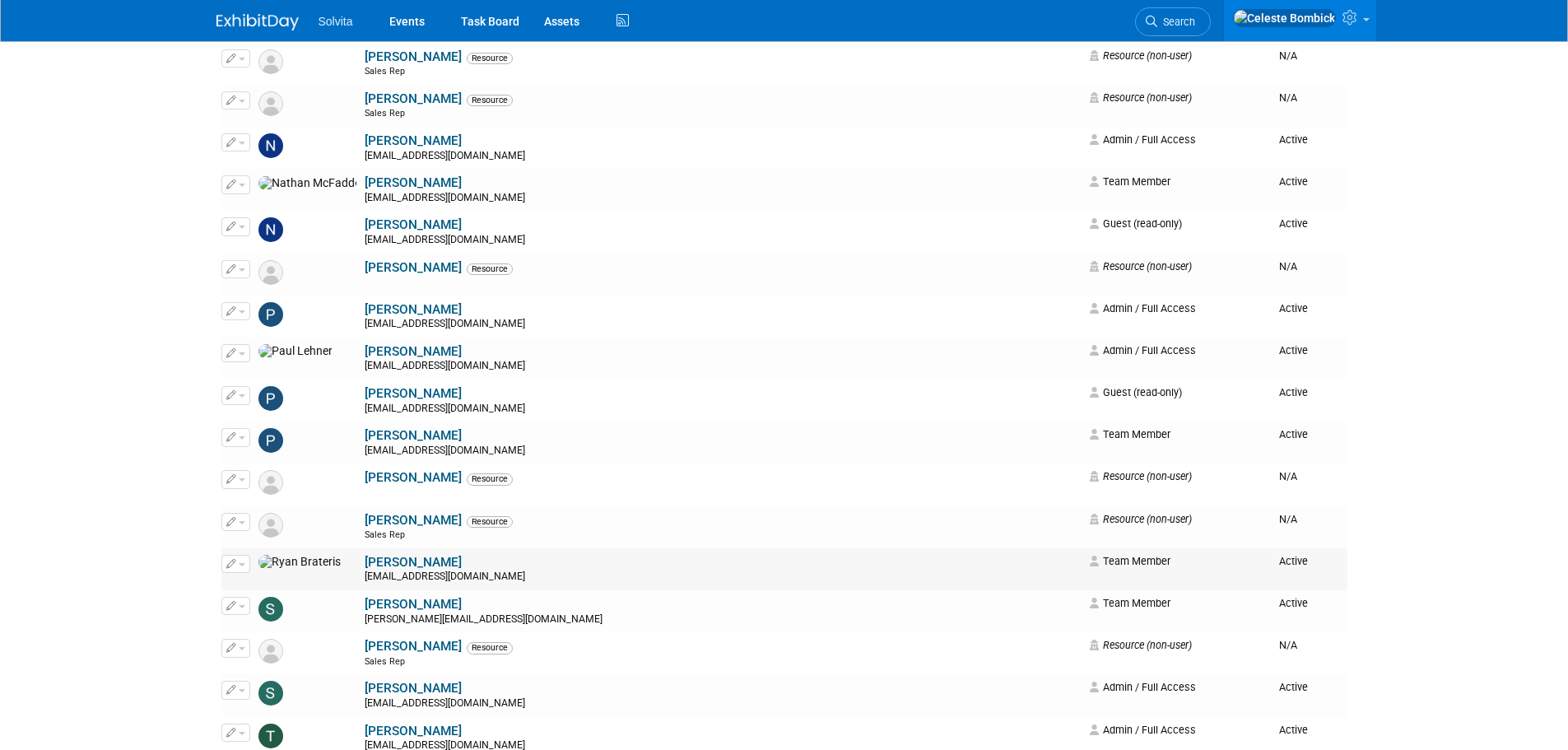
click at [364, 564] on link "[PERSON_NAME]" at bounding box center [412, 562] width 97 height 15
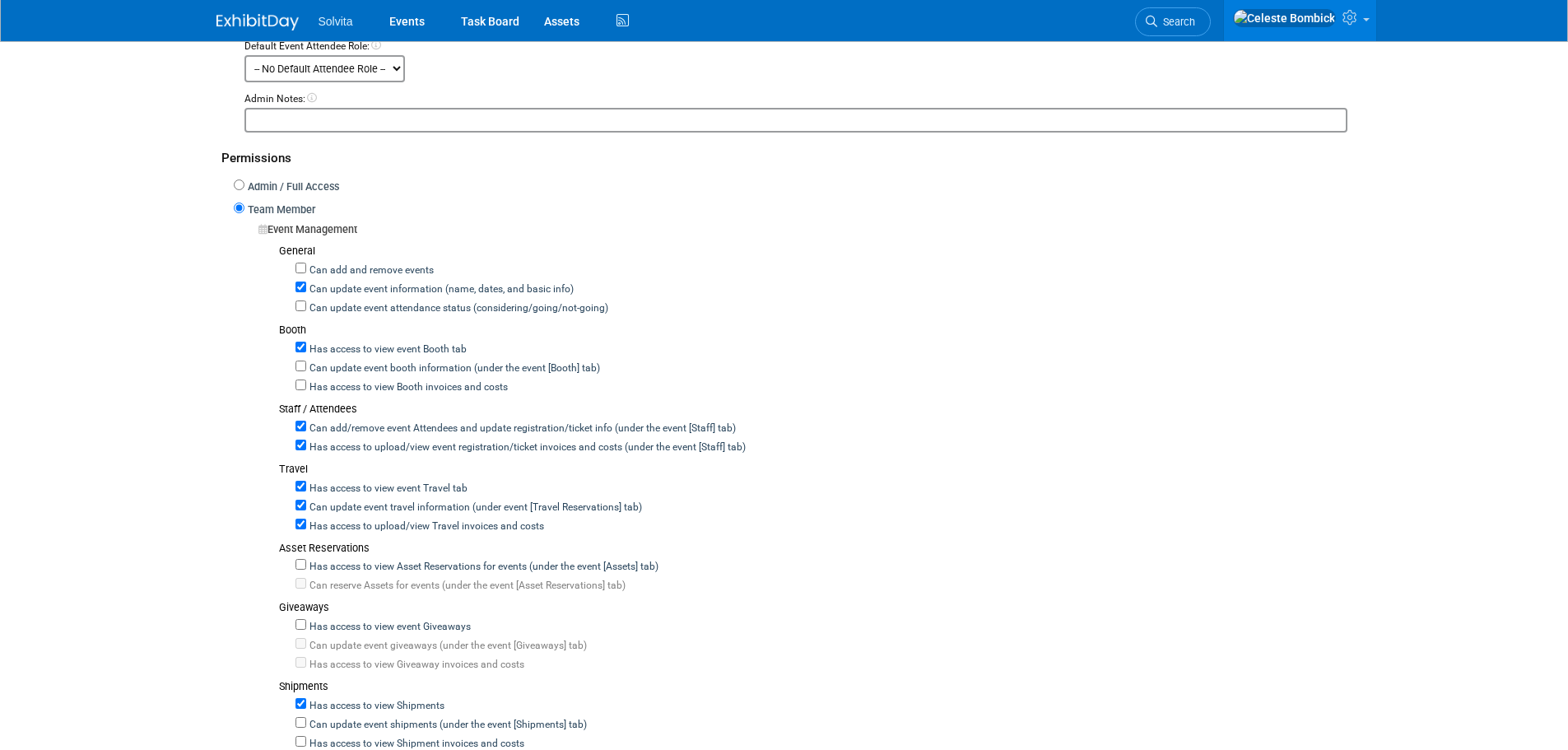
scroll to position [823, 0]
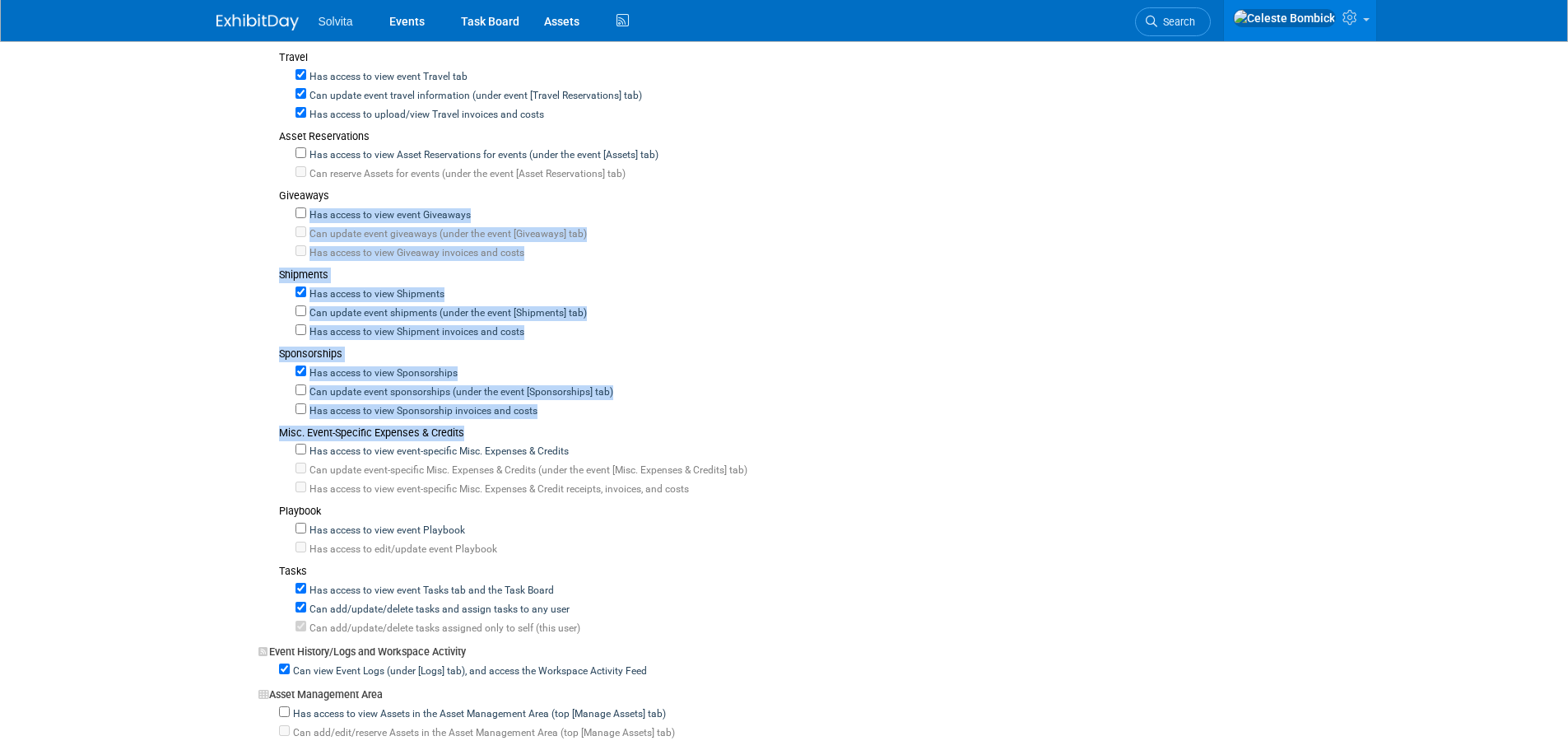
drag, startPoint x: 222, startPoint y: 220, endPoint x: 1276, endPoint y: 428, distance: 1074.3
click at [1276, 428] on div "Admin / Full Access Team Member Event Management General Can add and remove eve…" at bounding box center [784, 406] width 1126 height 1283
click at [1259, 427] on div "General Can add and remove events Can update event information (name, dates, an…" at bounding box center [803, 234] width 1089 height 803
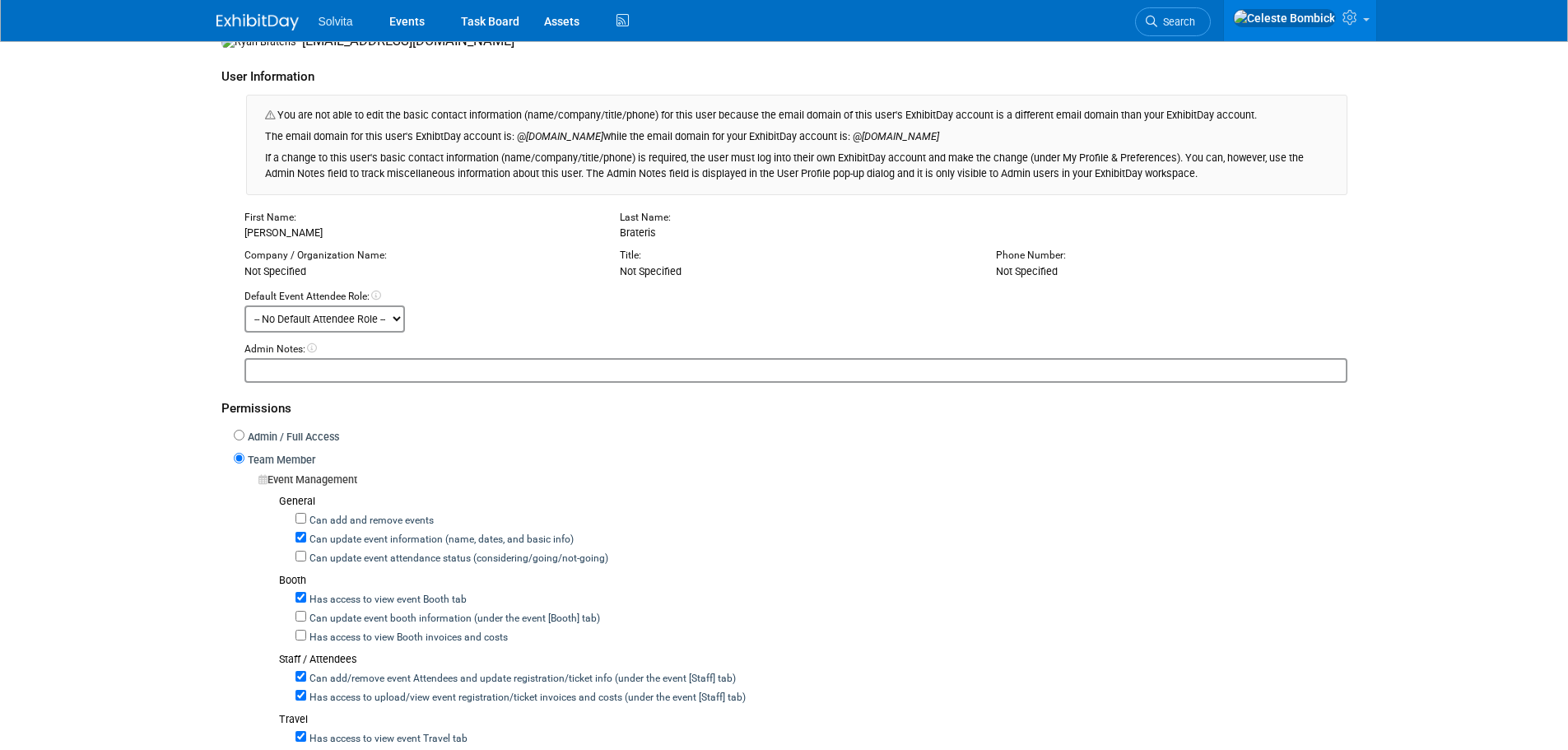
scroll to position [0, 0]
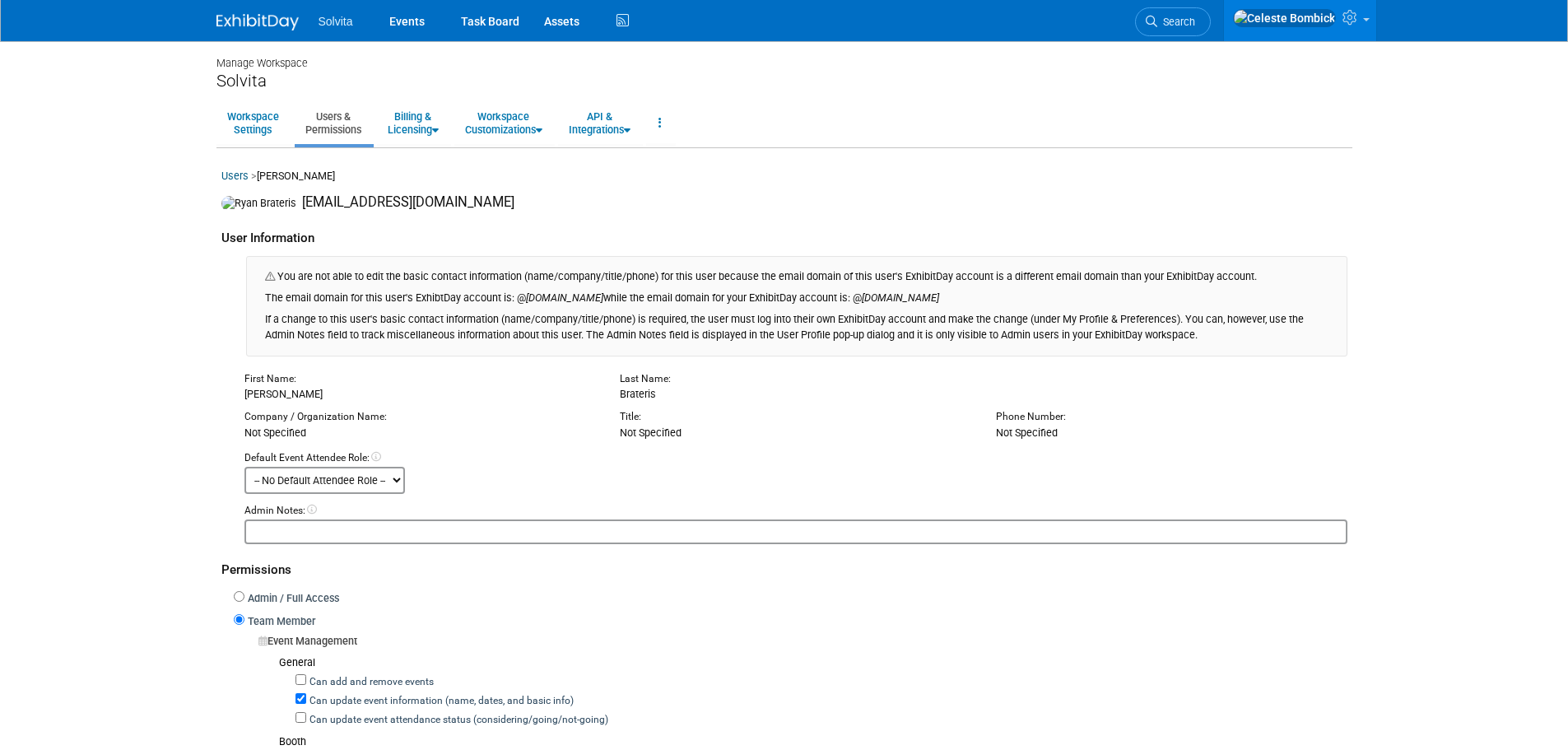
click at [252, 31] on div "Solvita Events Task Board Assets Activity Feed" at bounding box center [785, 20] width 1136 height 41
click at [253, 11] on link at bounding box center [268, 13] width 102 height 13
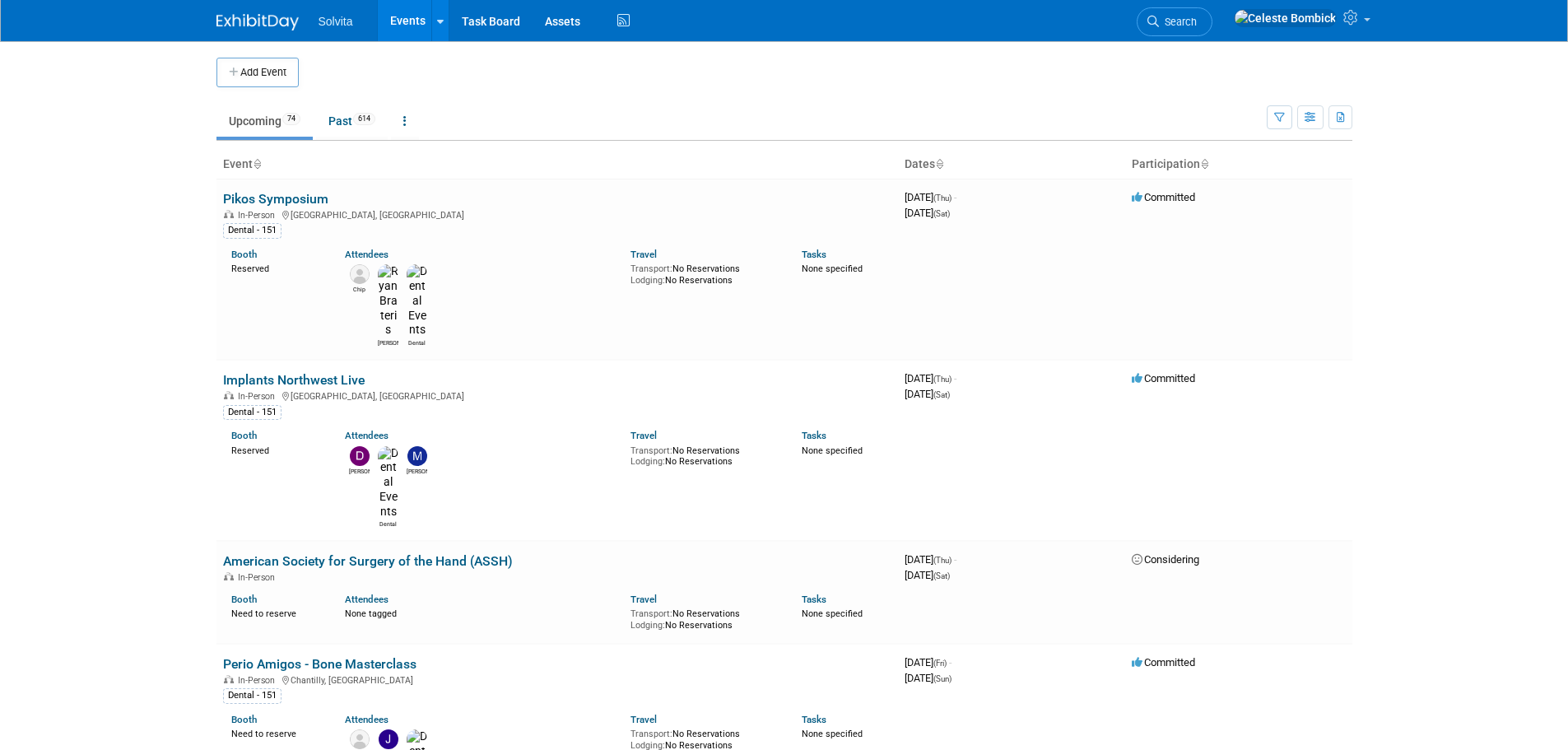
click at [143, 202] on body "Solvita Events Add Event Bulk Upload Events Shareable Event Boards Recently Vie…" at bounding box center [784, 375] width 1568 height 750
